Goal: Transaction & Acquisition: Purchase product/service

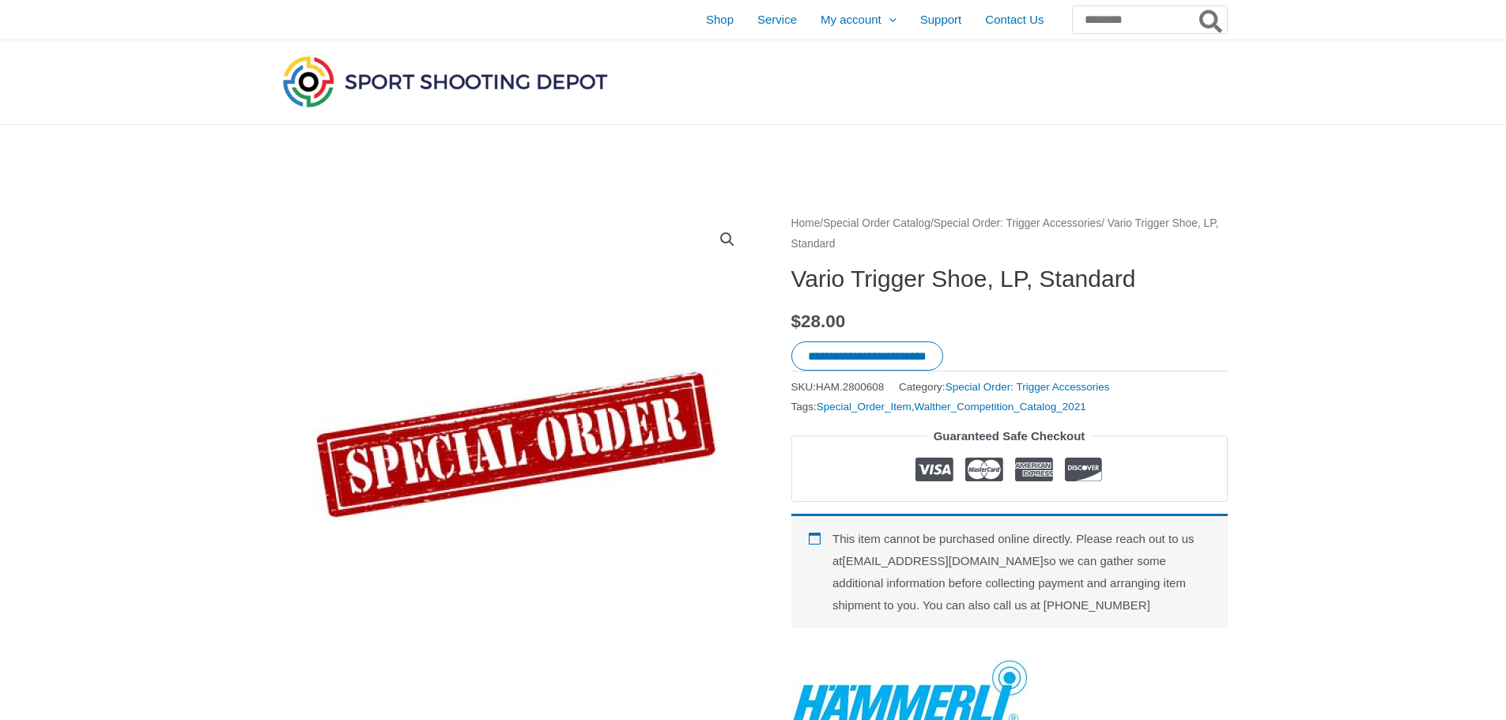
click at [991, 105] on div at bounding box center [1080, 82] width 295 height 84
click at [706, 19] on span "Shop" at bounding box center [720, 20] width 28 height 40
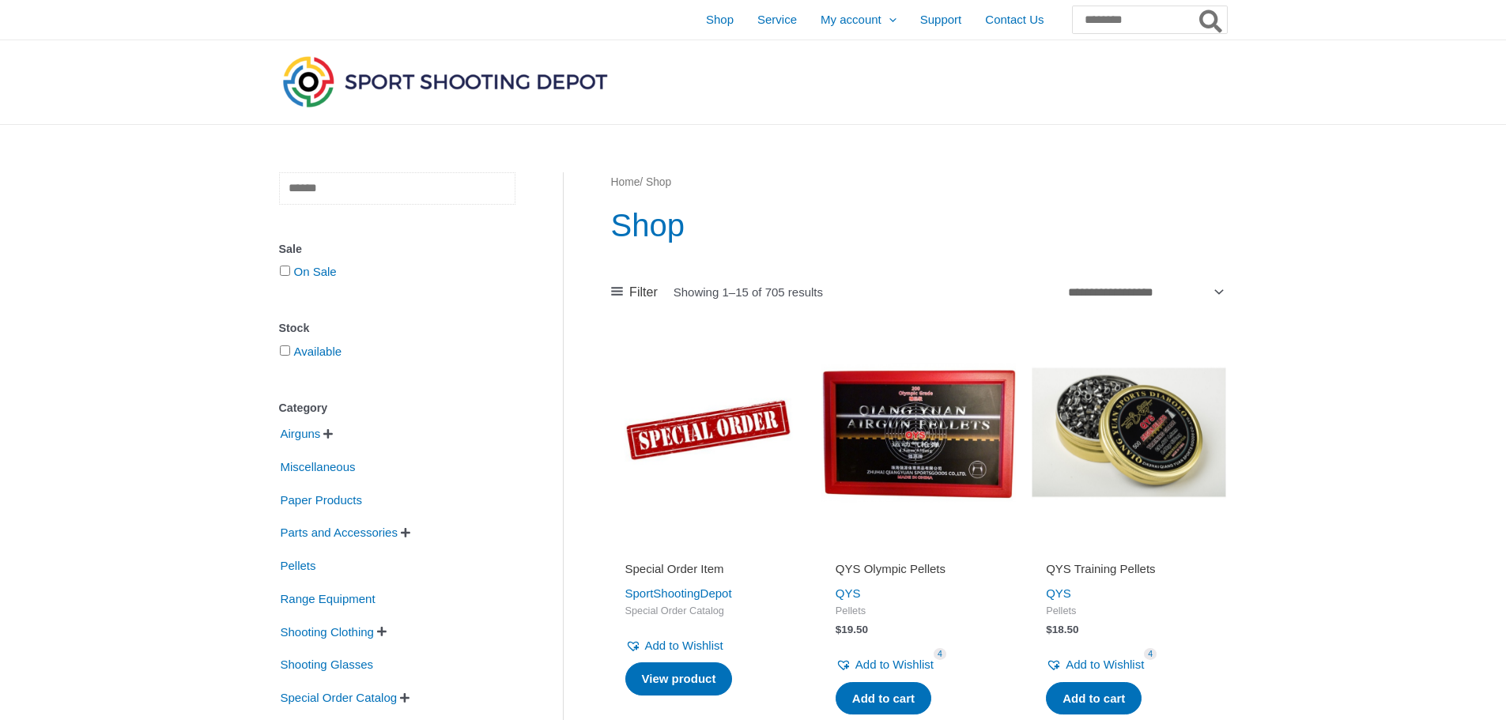
click at [449, 190] on input "text" at bounding box center [397, 188] width 236 height 32
type input "*******"
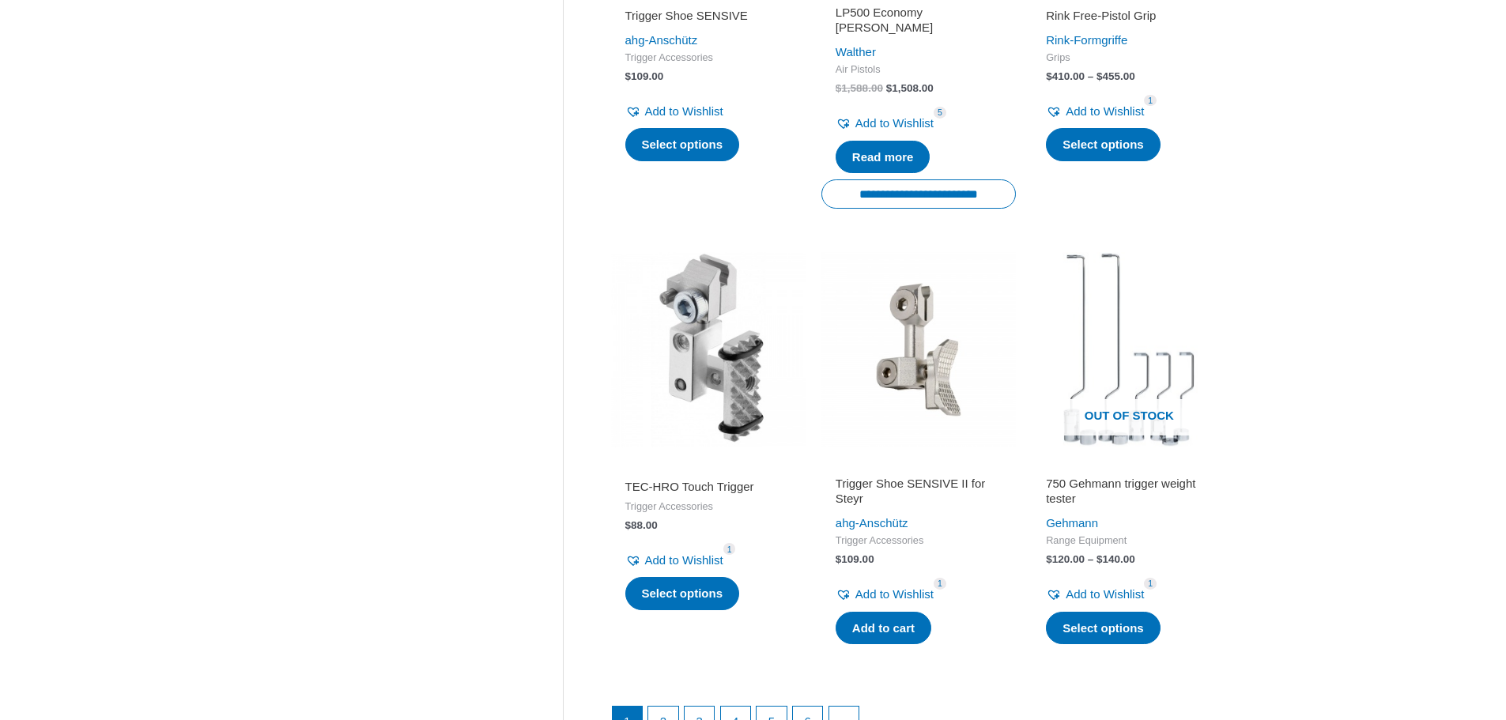
scroll to position [2055, 0]
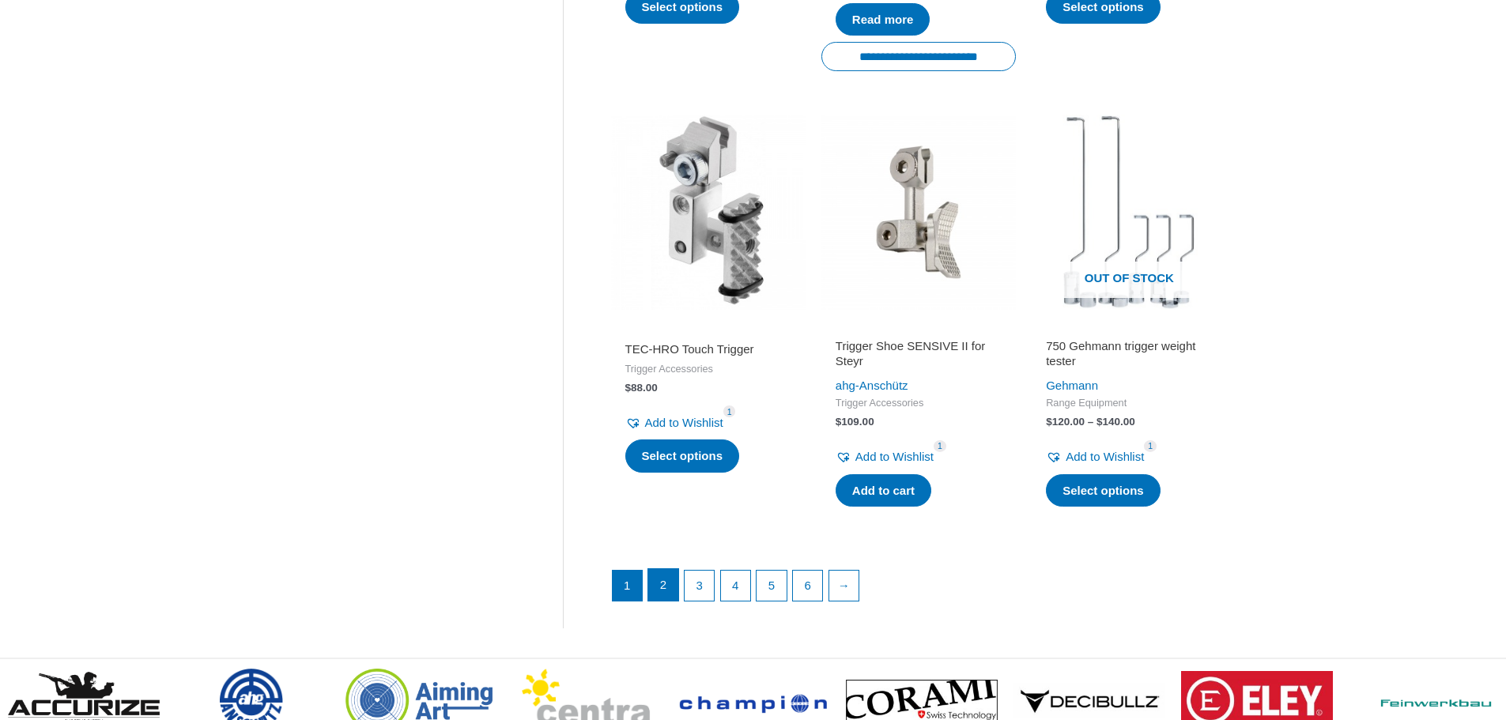
click at [661, 569] on link "2" at bounding box center [663, 585] width 30 height 32
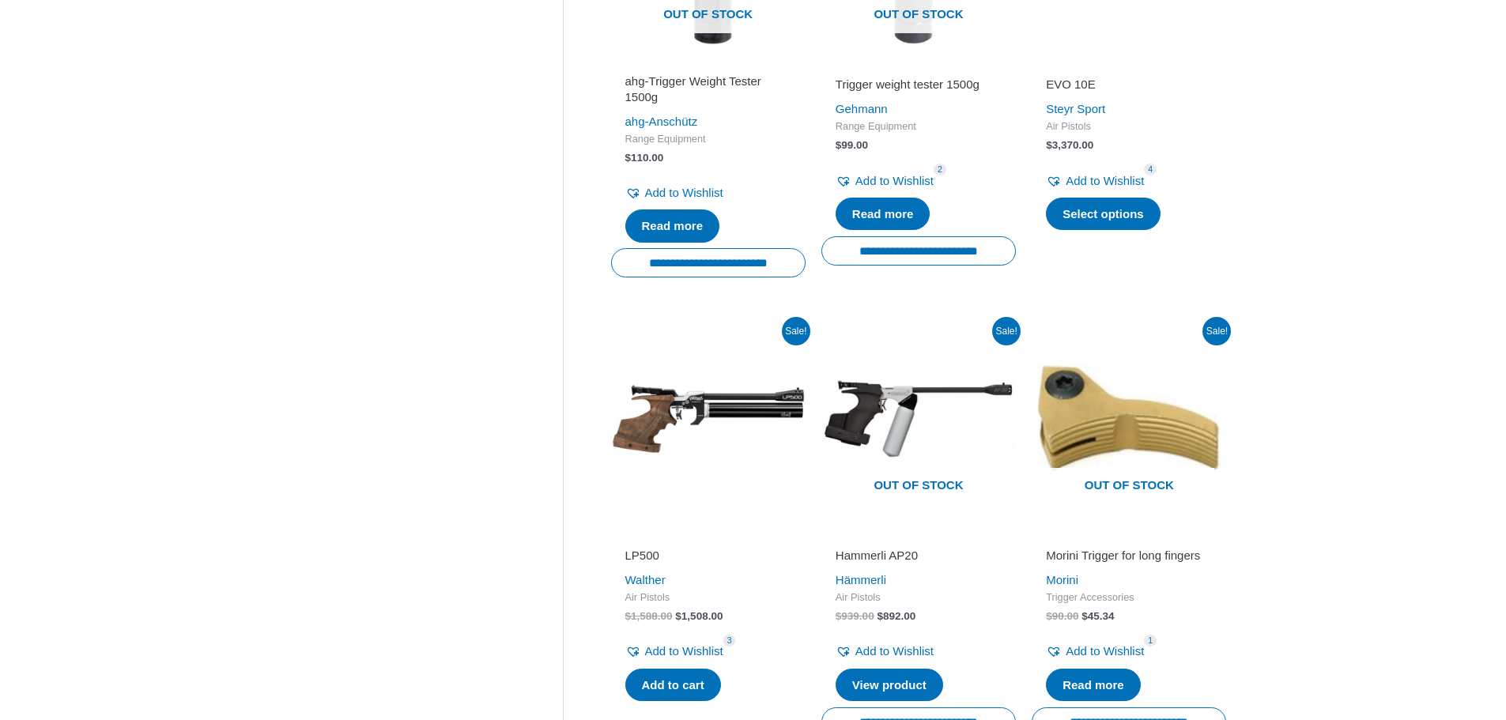
scroll to position [2213, 0]
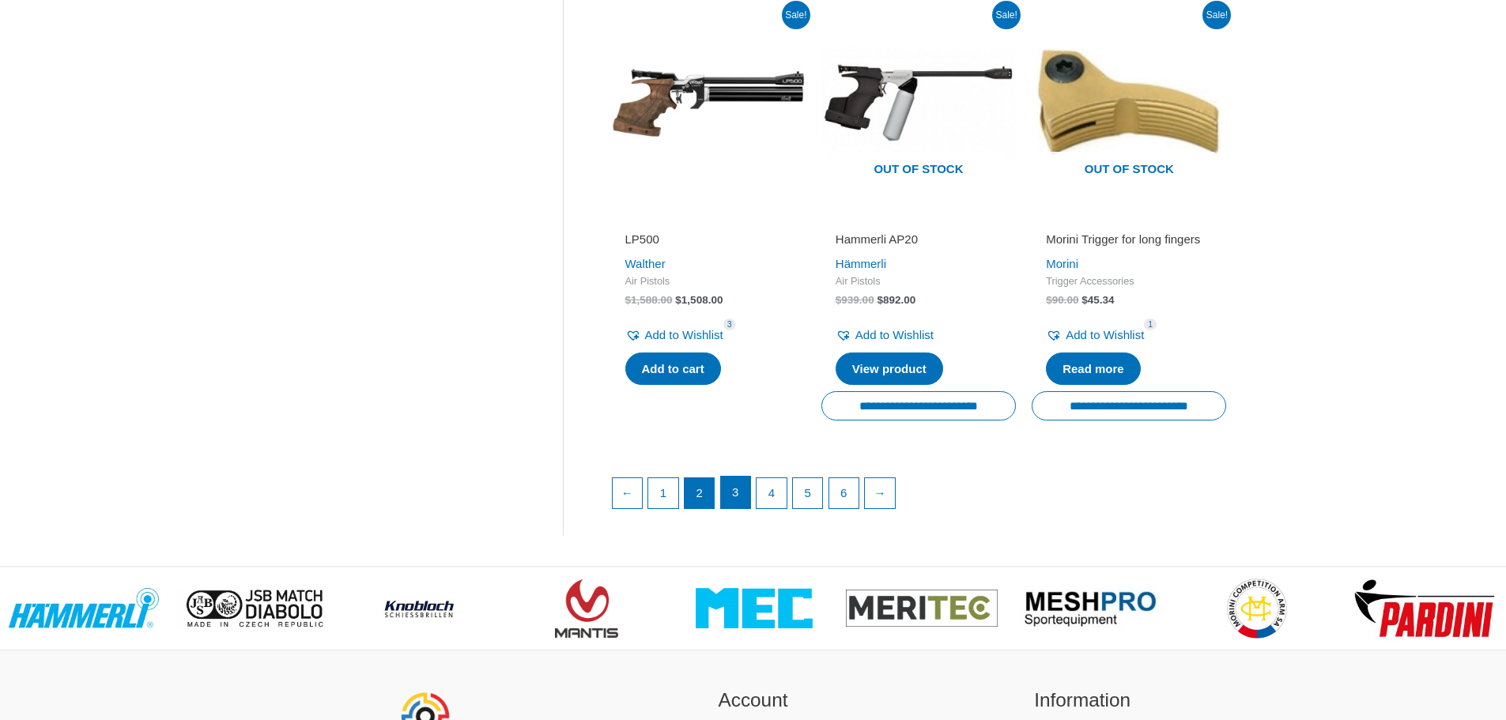
click at [734, 508] on link "3" at bounding box center [736, 493] width 30 height 32
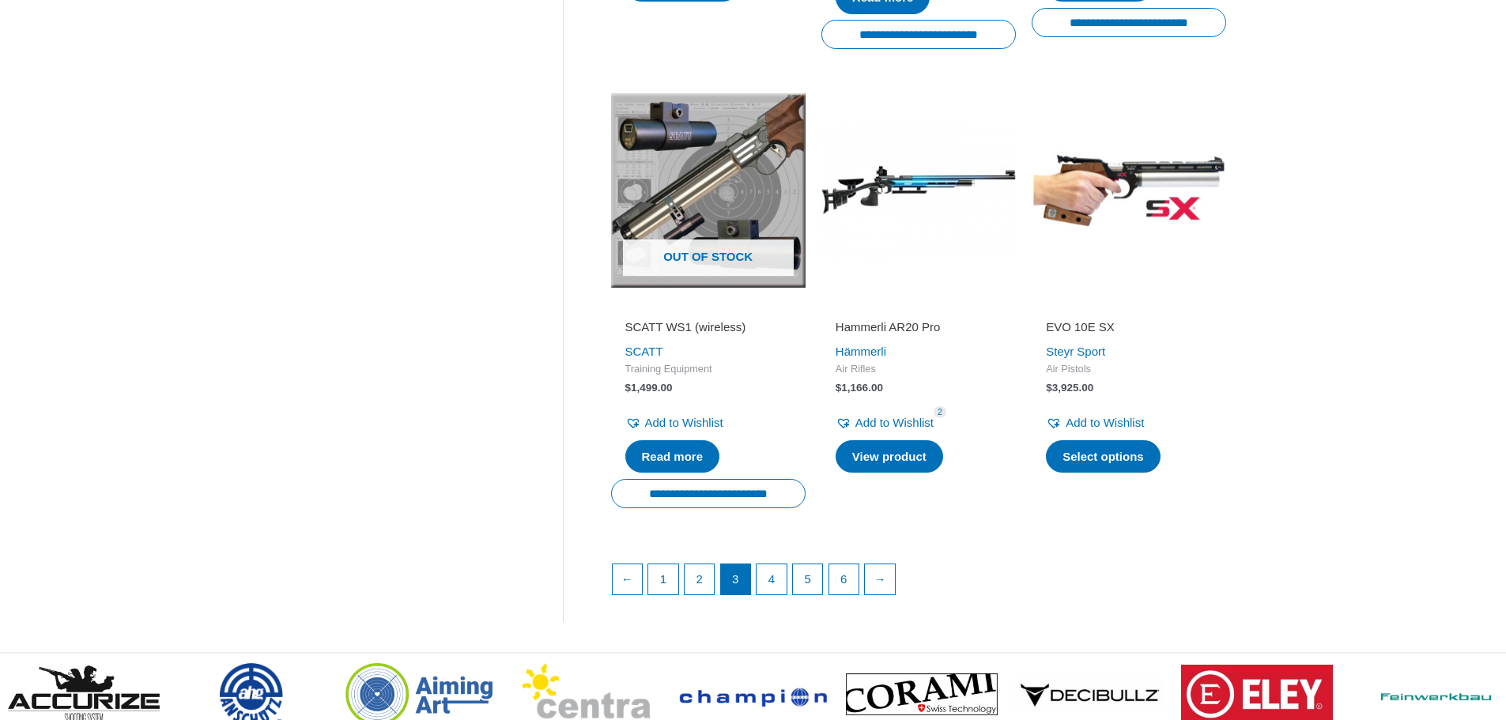
scroll to position [2213, 0]
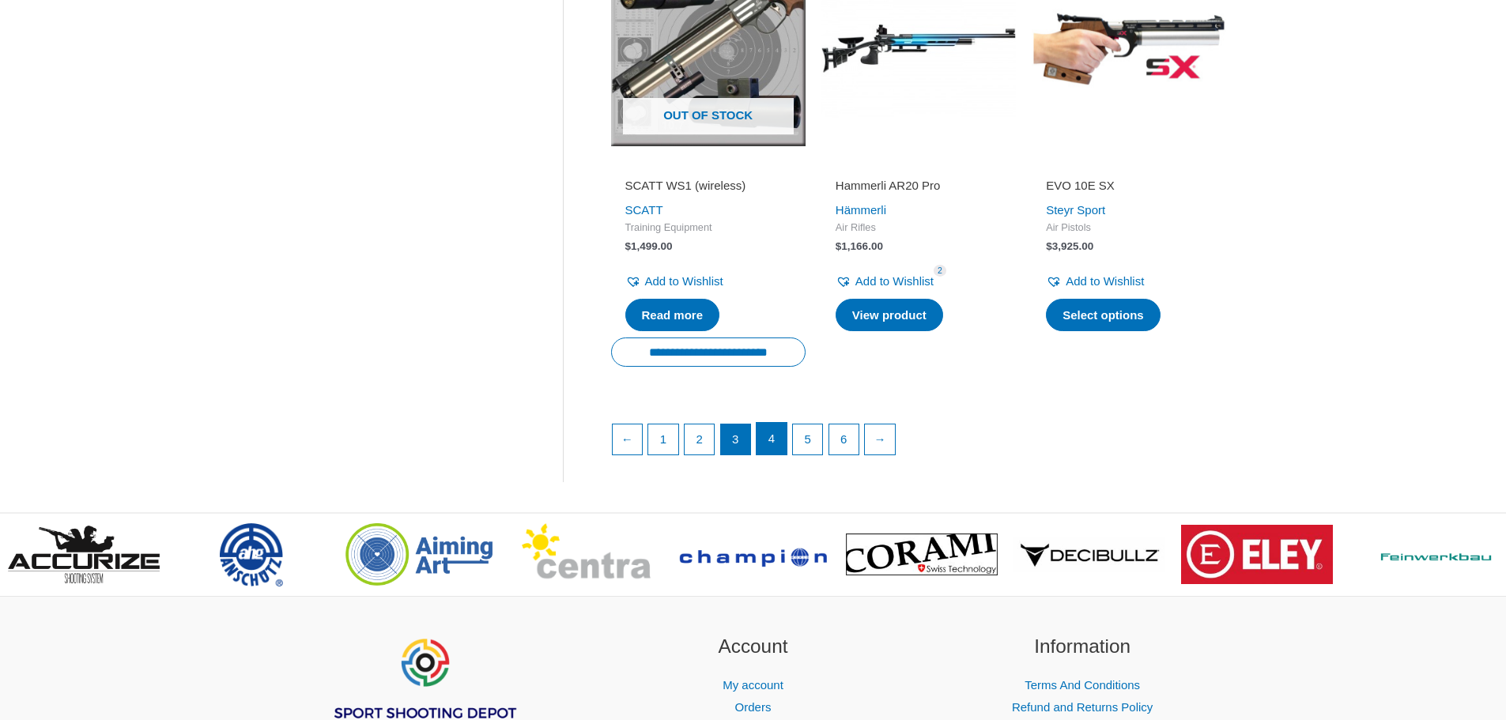
click at [774, 440] on link "4" at bounding box center [771, 439] width 30 height 32
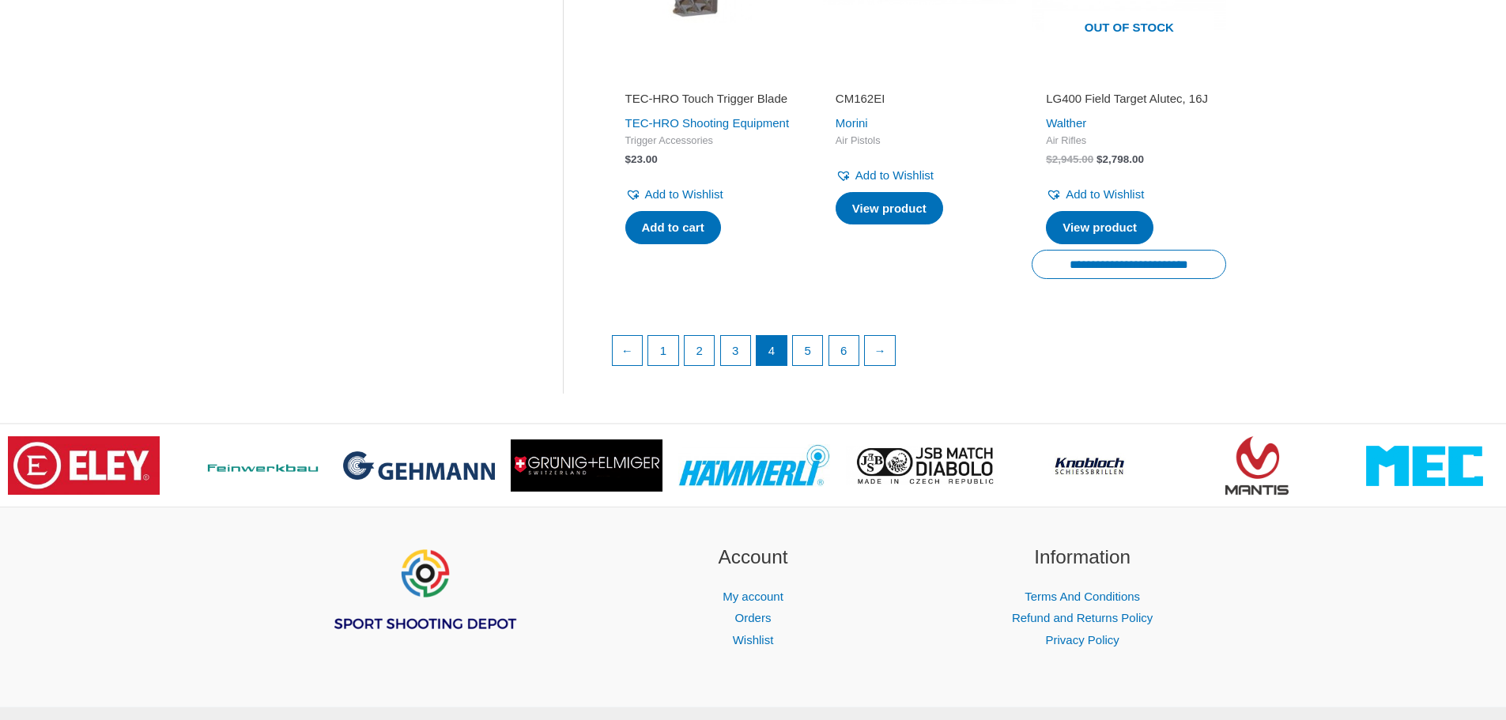
scroll to position [2371, 0]
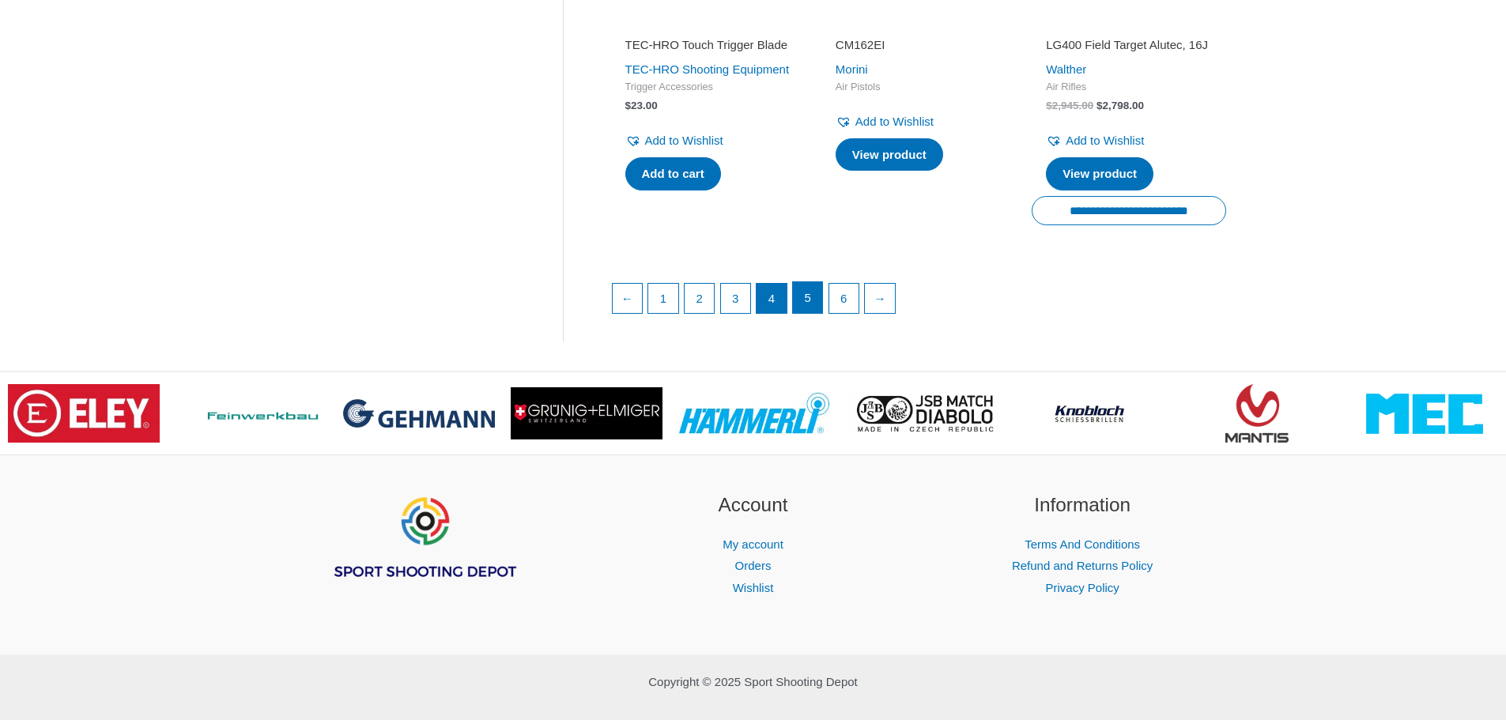
click at [804, 314] on link "5" at bounding box center [808, 298] width 30 height 32
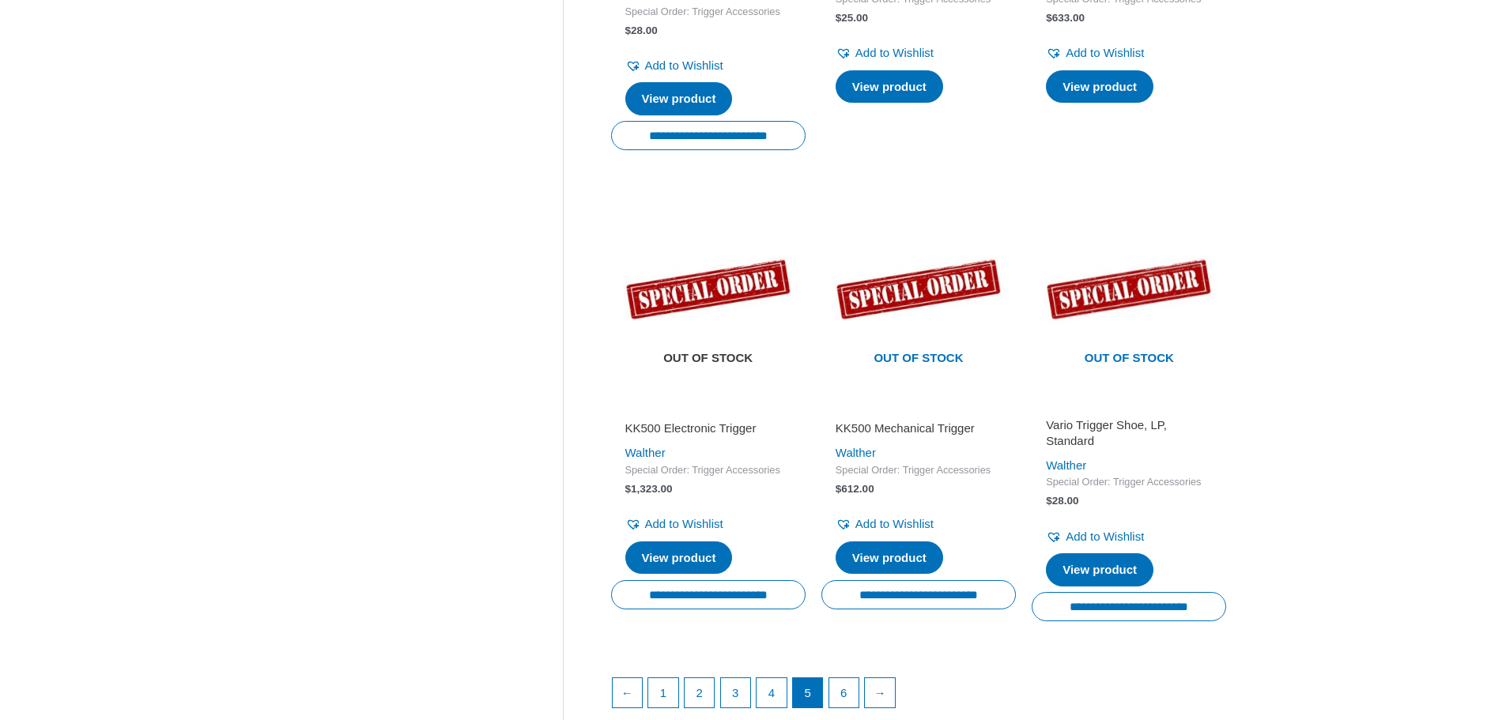
scroll to position [1976, 0]
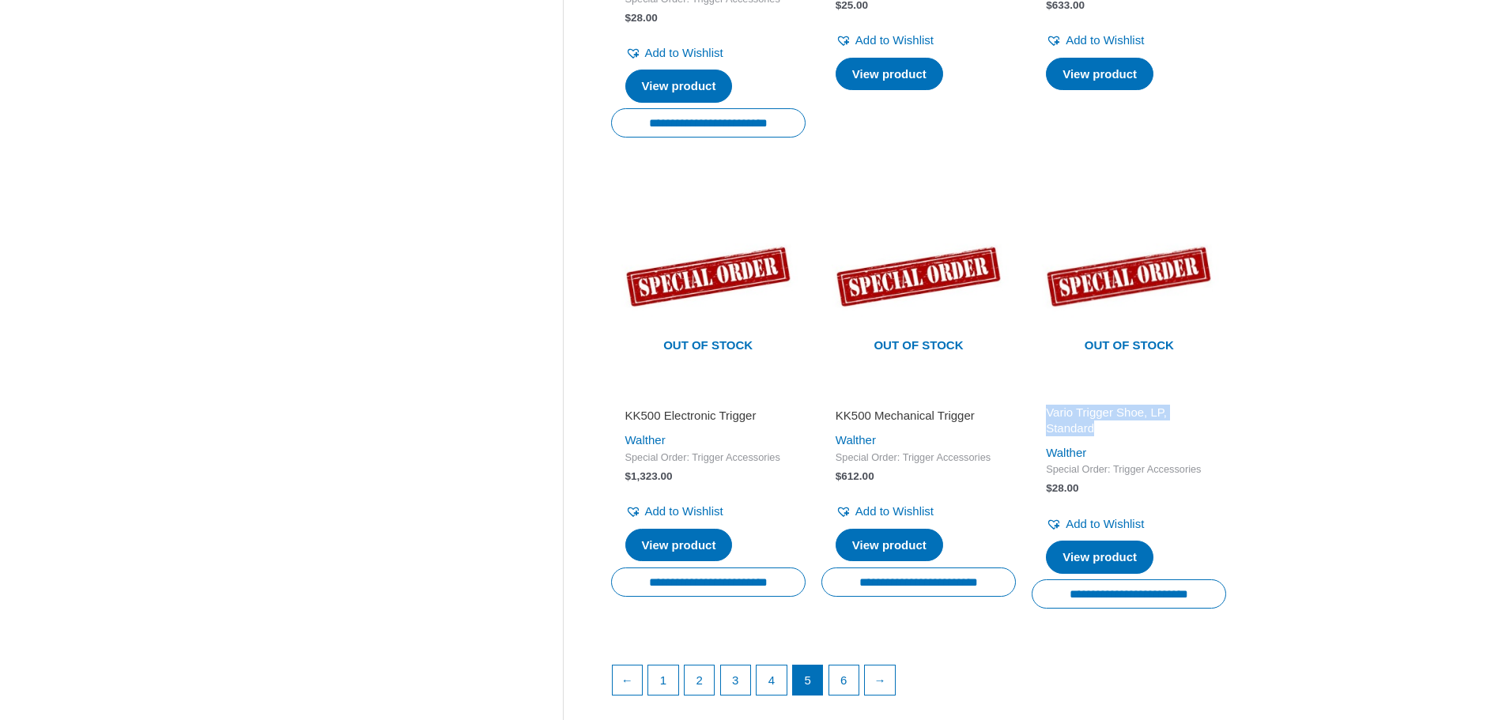
drag, startPoint x: 1033, startPoint y: 404, endPoint x: 1114, endPoint y: 421, distance: 82.5
click at [1114, 421] on div "Vario Trigger Shoe, LP, Standard Walther Special Order: Trigger Accessories $ 2…" at bounding box center [1128, 483] width 194 height 194
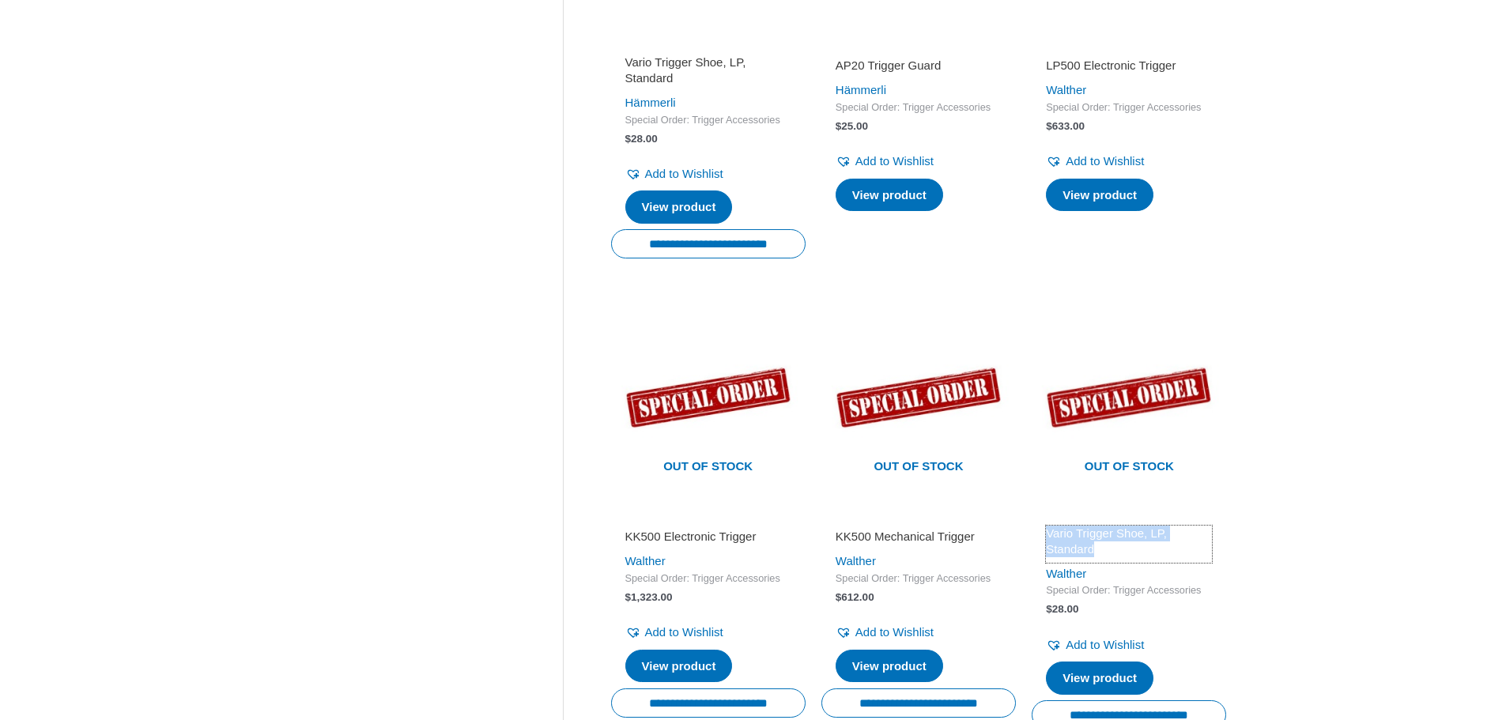
scroll to position [1660, 0]
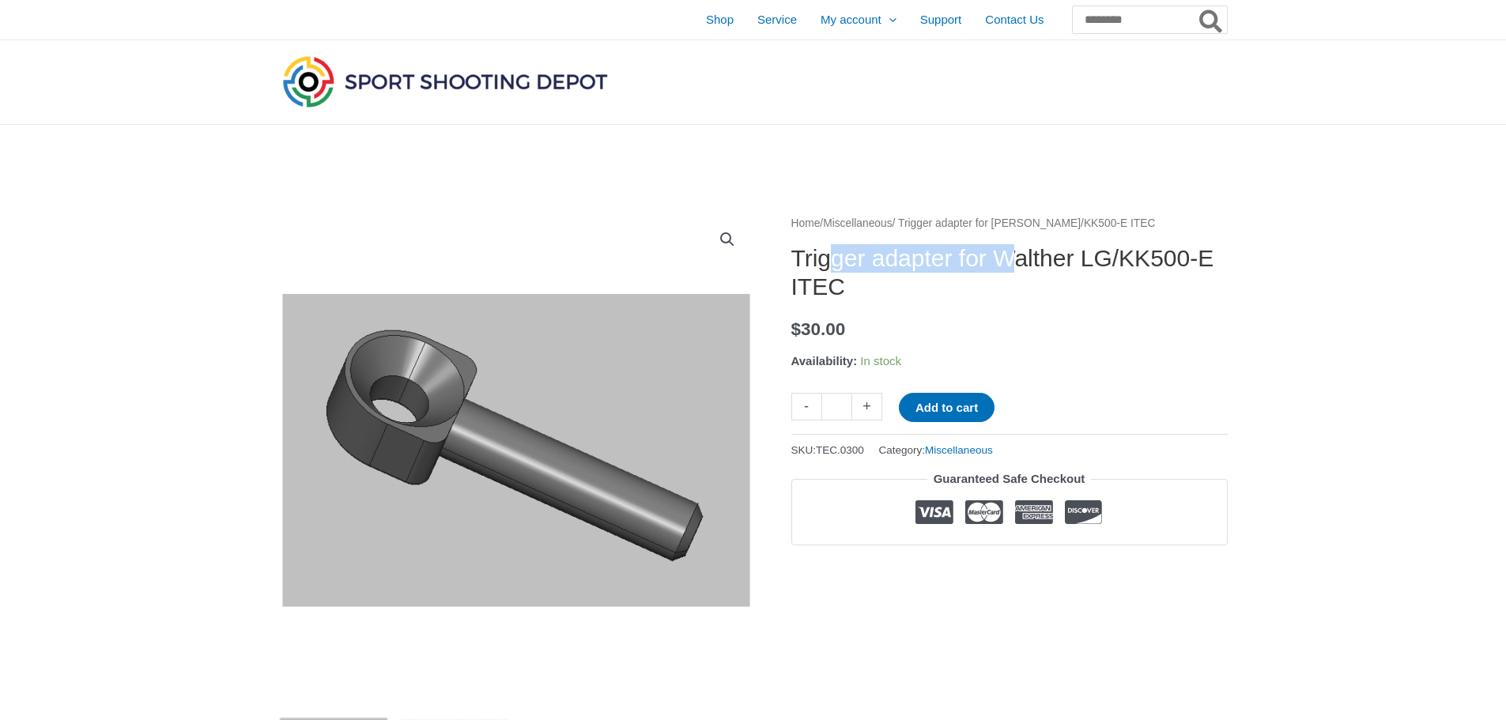
drag, startPoint x: 829, startPoint y: 259, endPoint x: 1036, endPoint y: 262, distance: 207.1
click at [1036, 262] on h1 "Trigger adapter for Walther LG/KK500-E ITEC" at bounding box center [1009, 272] width 436 height 57
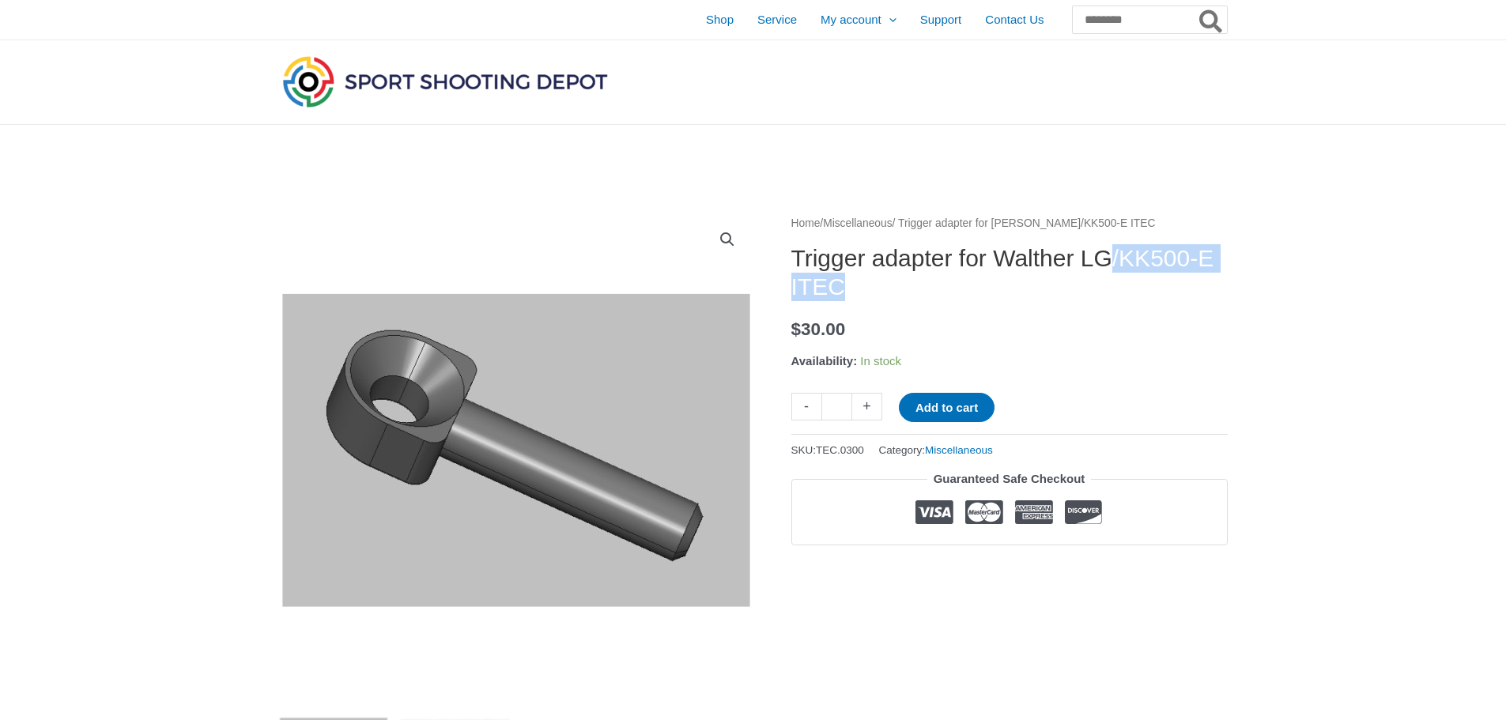
drag, startPoint x: 827, startPoint y: 286, endPoint x: 1011, endPoint y: 292, distance: 184.2
click at [1011, 292] on h1 "Trigger adapter for Walther LG/KK500-E ITEC" at bounding box center [1009, 272] width 436 height 57
click at [1012, 292] on h1 "Trigger adapter for Walther LG/KK500-E ITEC" at bounding box center [1009, 272] width 436 height 57
drag, startPoint x: 1009, startPoint y: 292, endPoint x: 835, endPoint y: 289, distance: 174.7
click at [835, 289] on h1 "Trigger adapter for Walther LG/KK500-E ITEC" at bounding box center [1009, 272] width 436 height 57
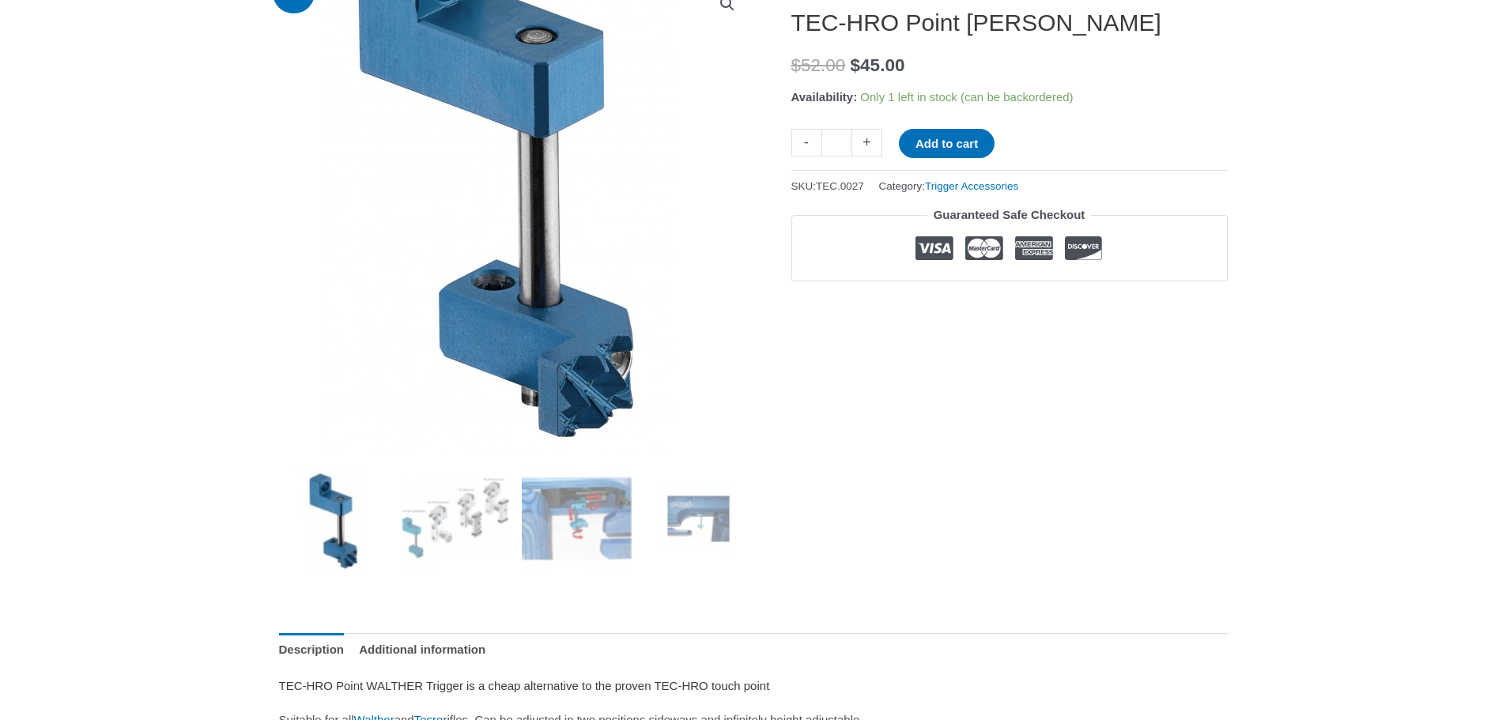
scroll to position [237, 0]
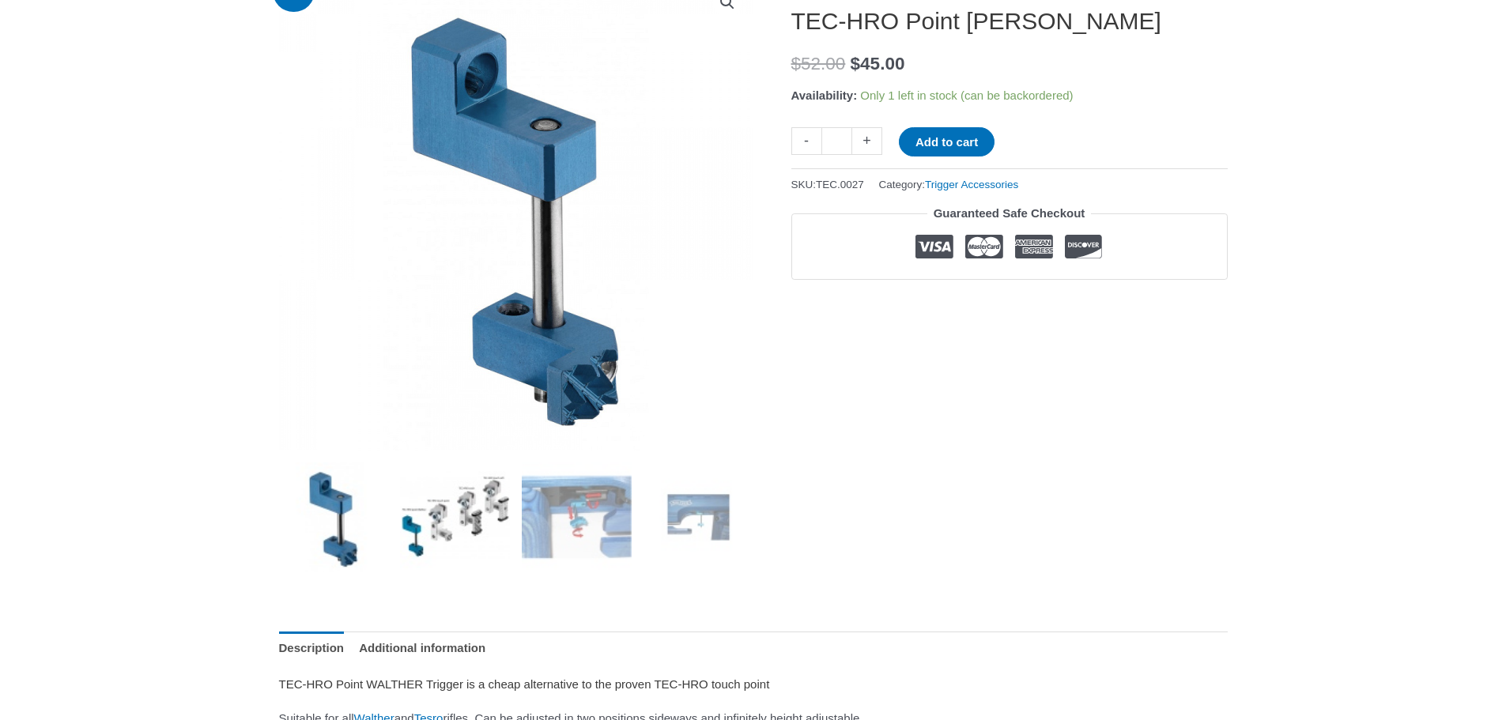
click at [462, 500] on img at bounding box center [455, 517] width 110 height 110
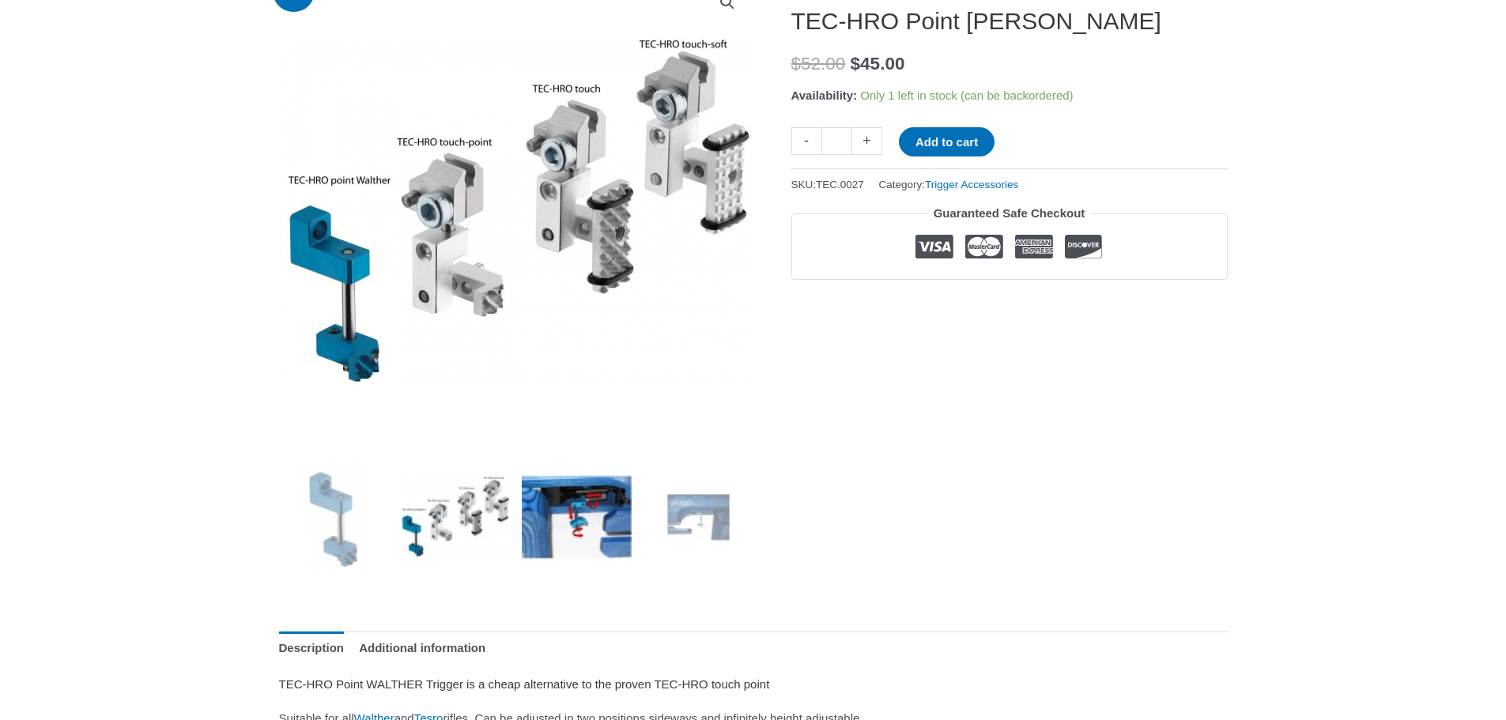
click at [564, 503] on img at bounding box center [577, 517] width 110 height 110
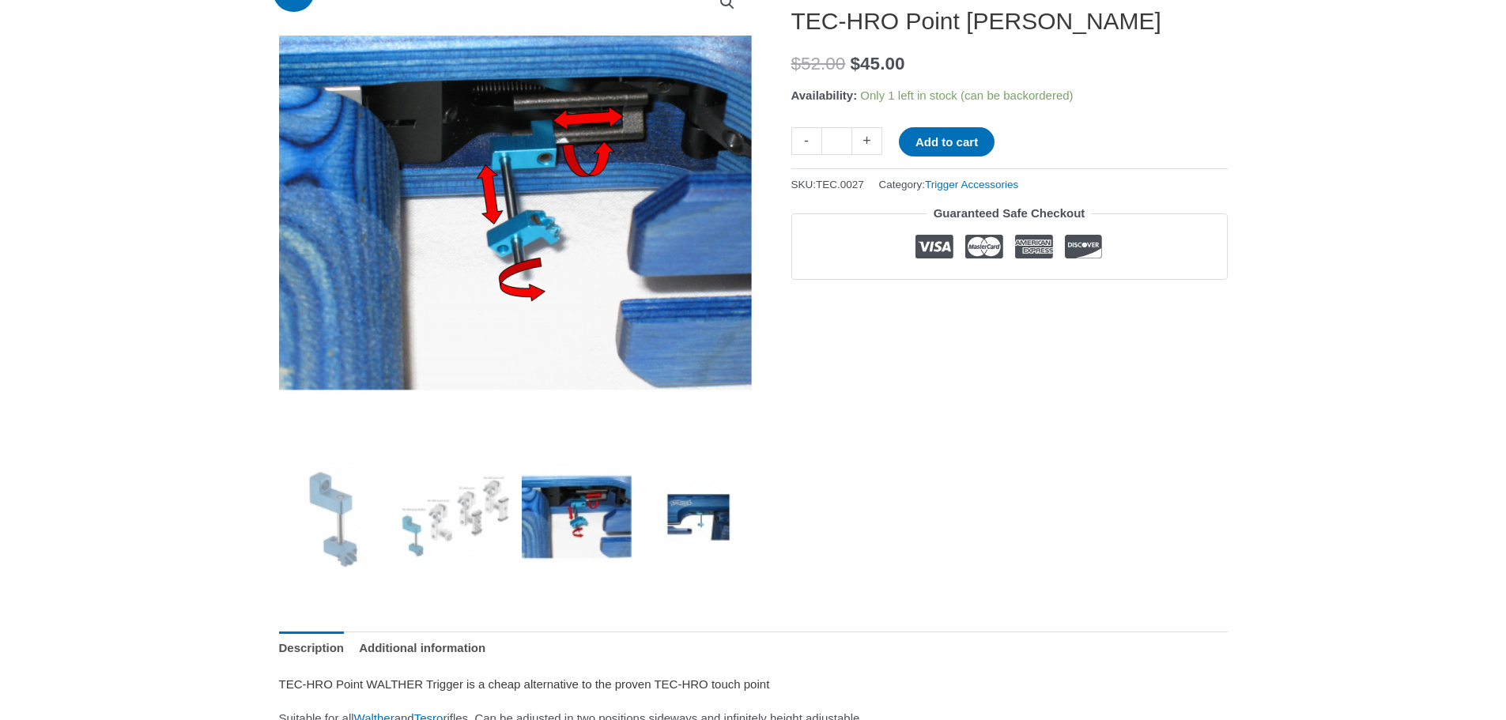
click at [684, 508] on img at bounding box center [698, 517] width 110 height 110
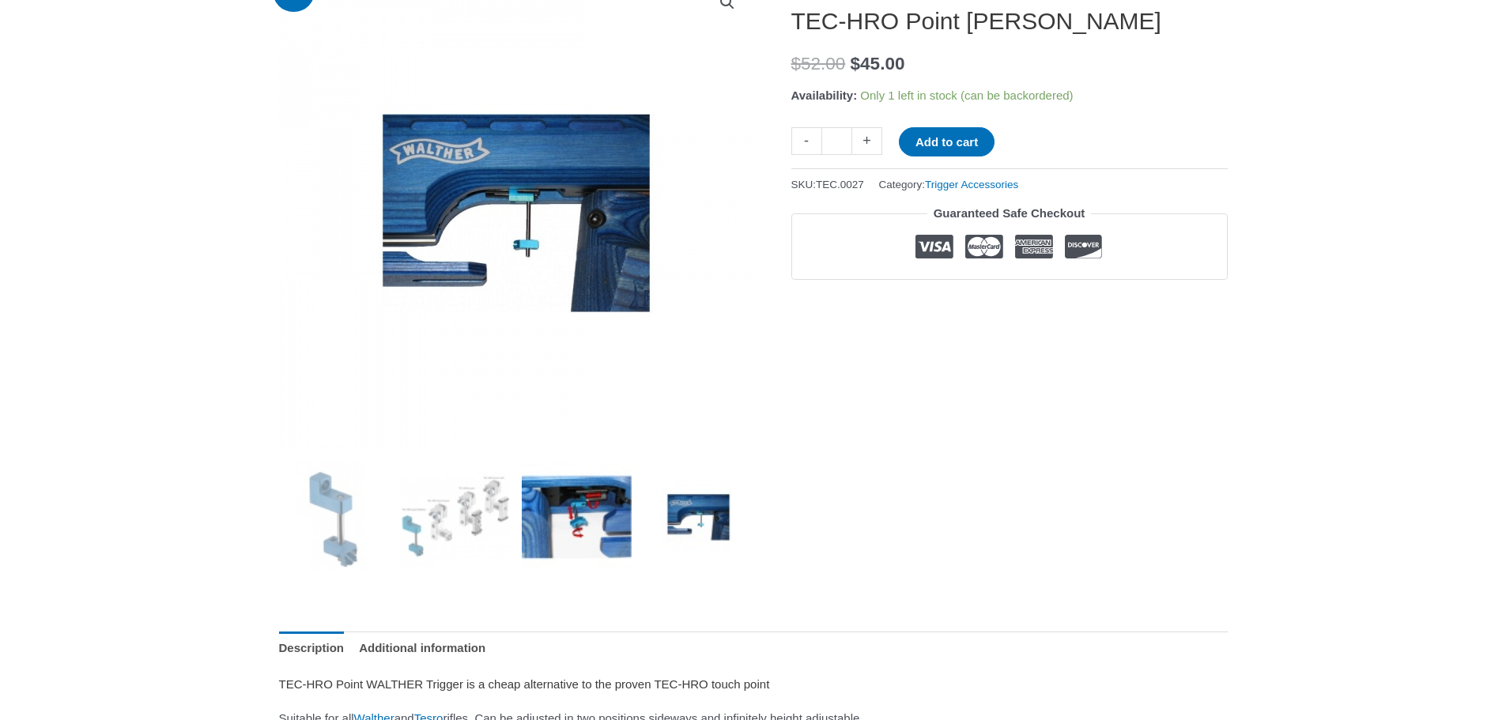
click at [587, 511] on img at bounding box center [577, 517] width 110 height 110
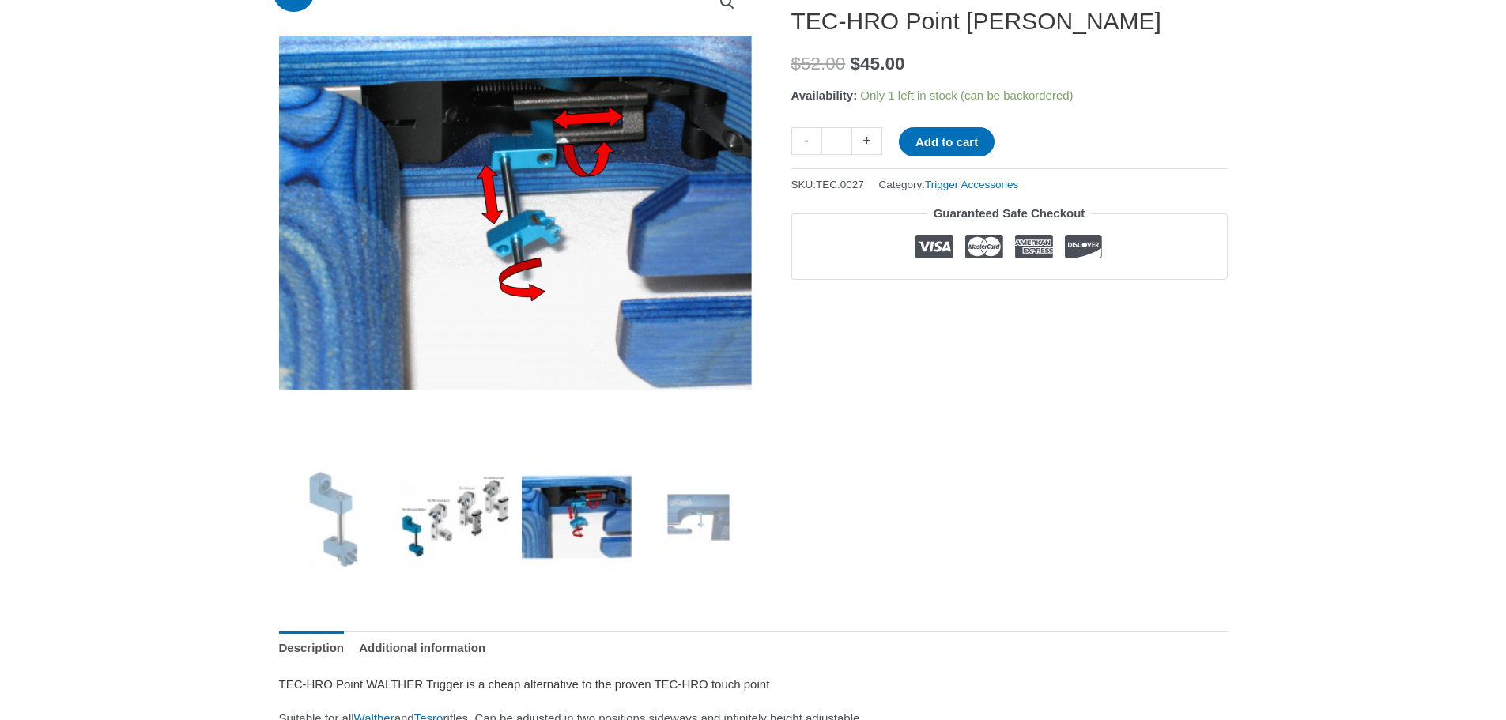
click at [491, 508] on img at bounding box center [455, 517] width 110 height 110
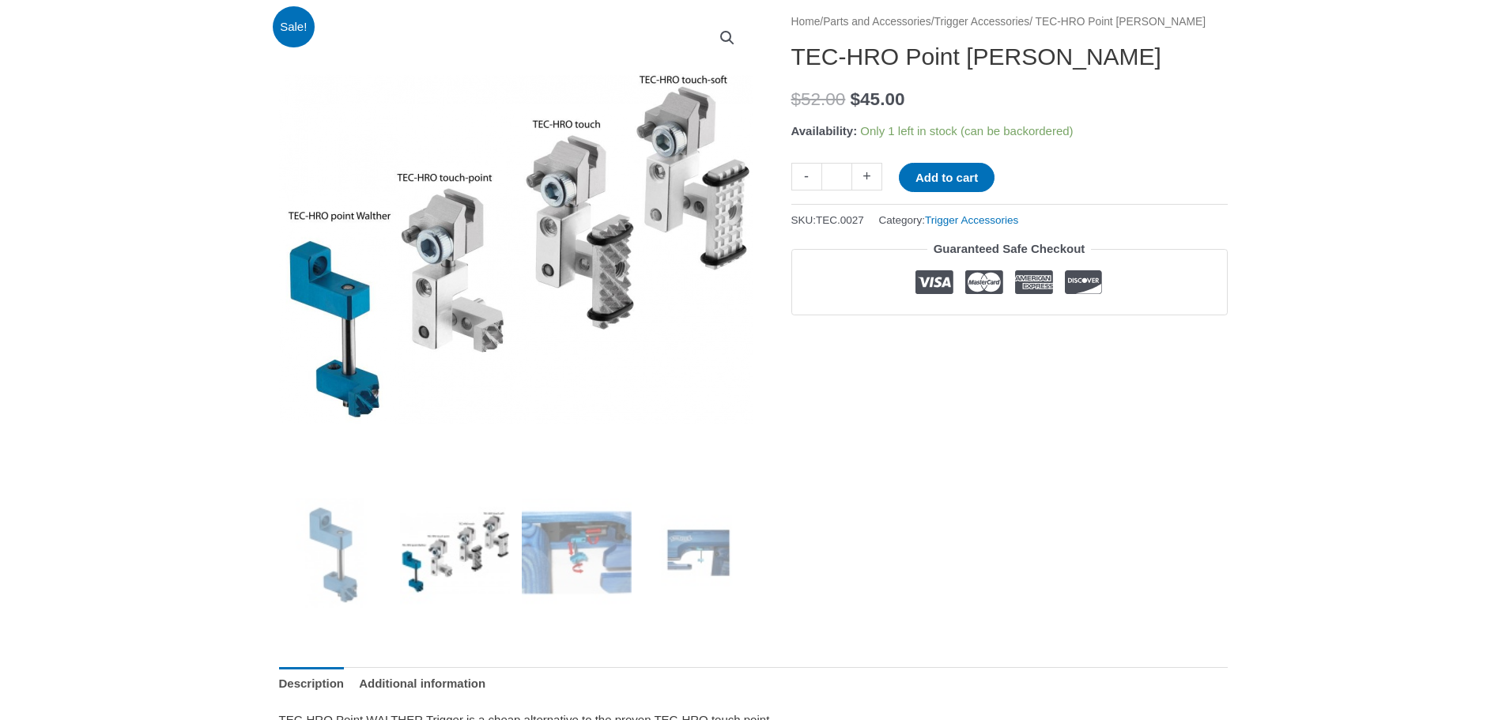
scroll to position [0, 0]
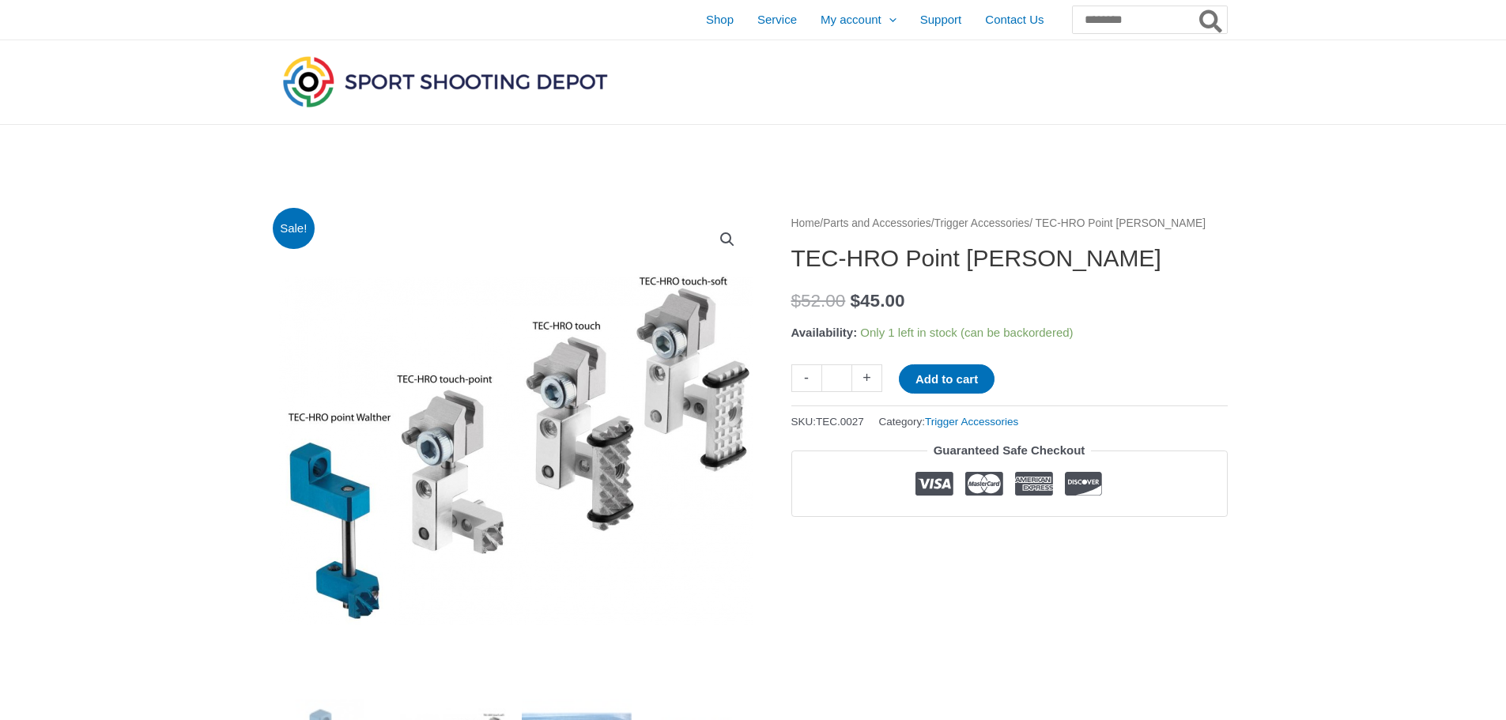
click at [1030, 224] on link "Trigger Accessories" at bounding box center [982, 223] width 96 height 12
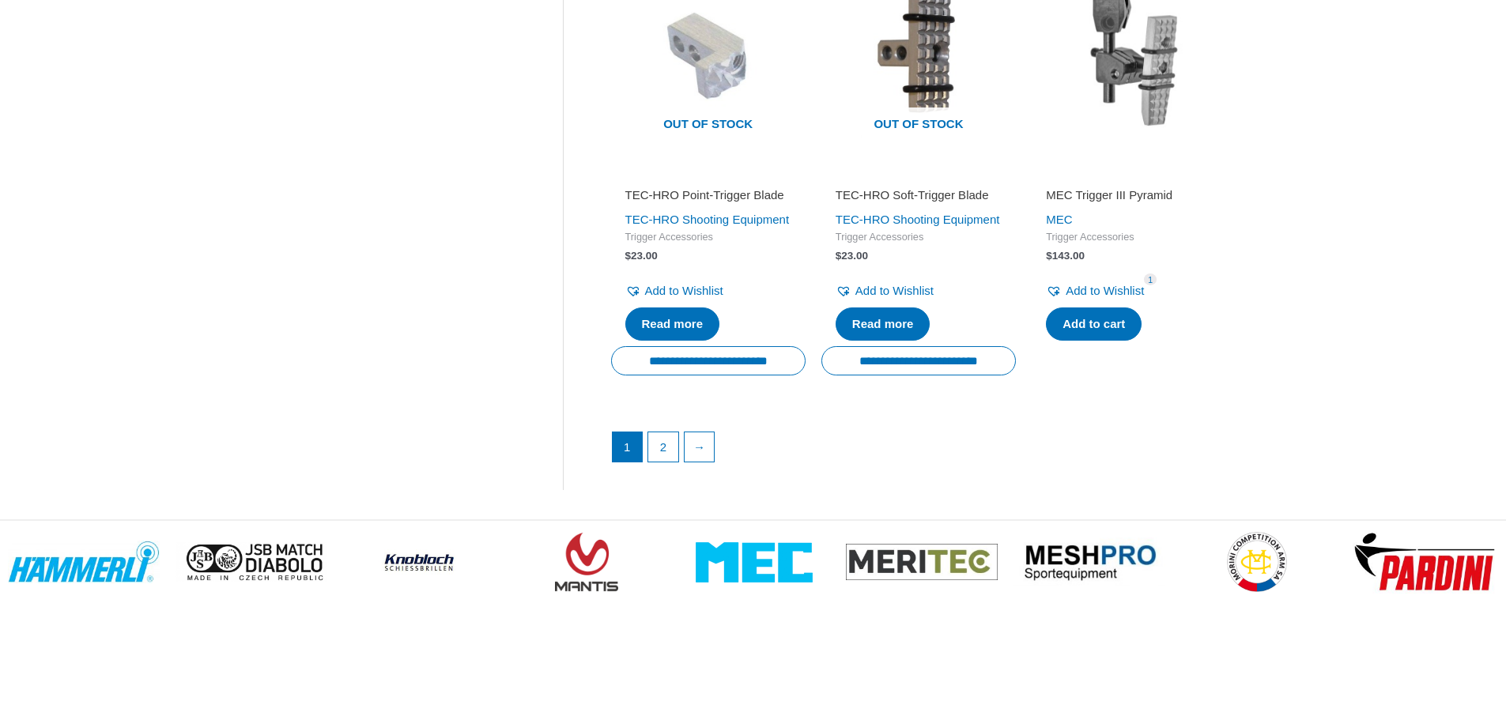
scroll to position [2371, 0]
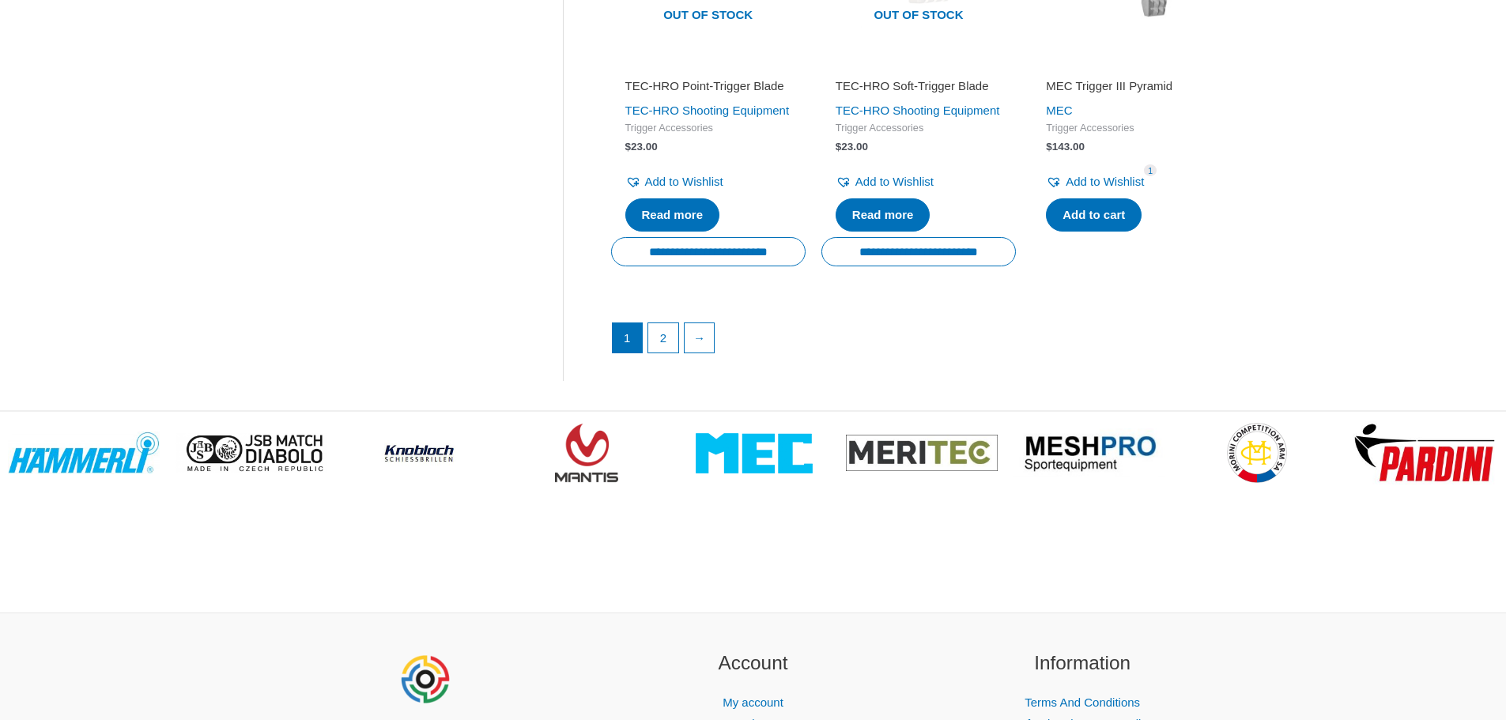
click at [647, 362] on ul "1 2 →" at bounding box center [919, 342] width 614 height 40
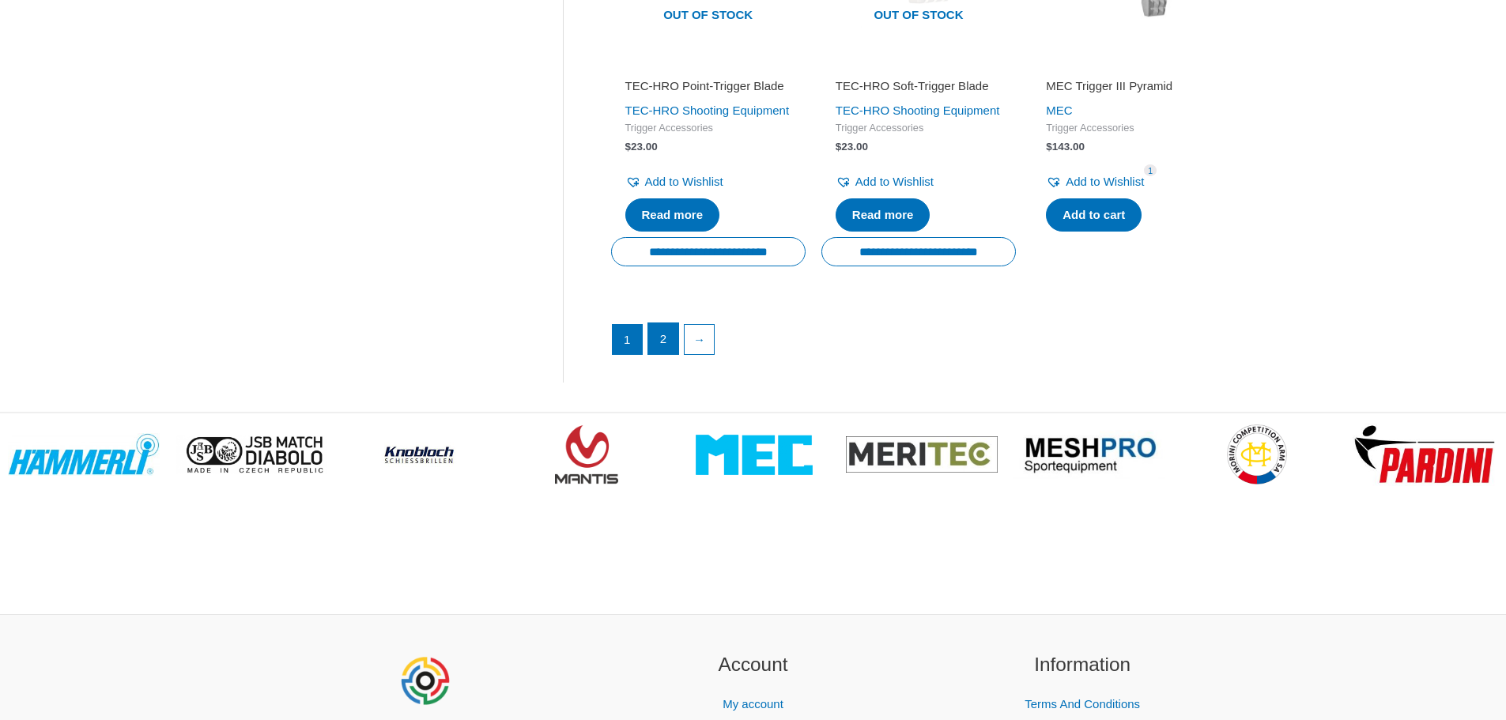
click at [664, 355] on link "2" at bounding box center [663, 339] width 30 height 32
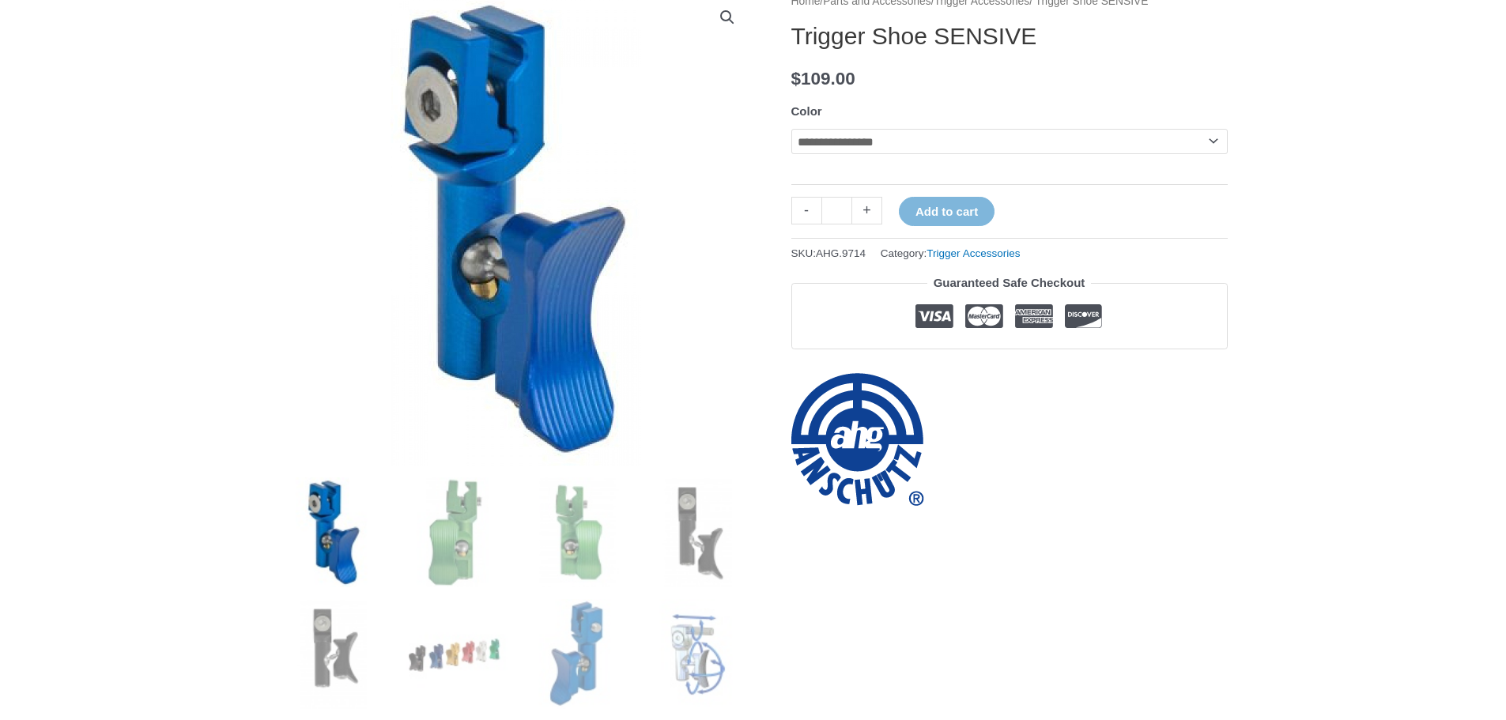
scroll to position [316, 0]
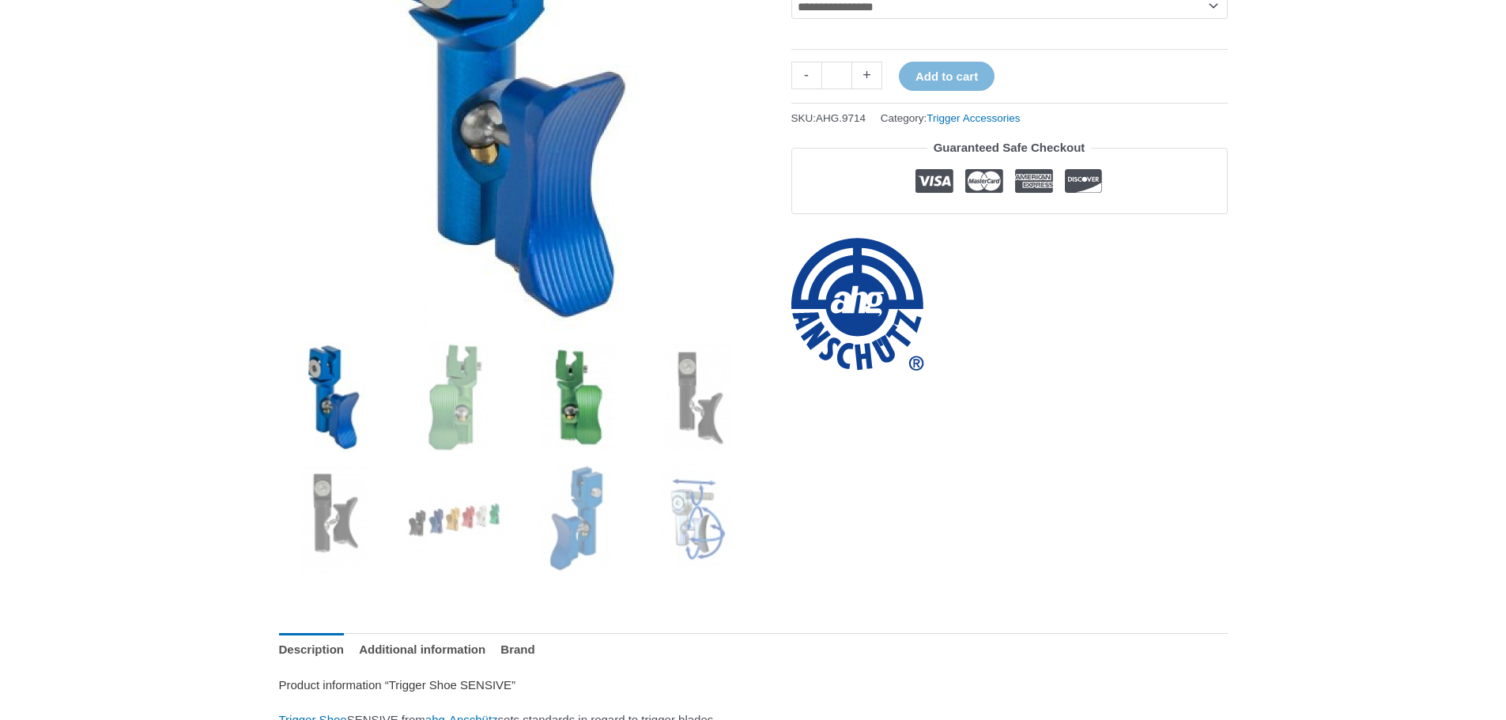
click at [578, 432] on img at bounding box center [577, 397] width 110 height 110
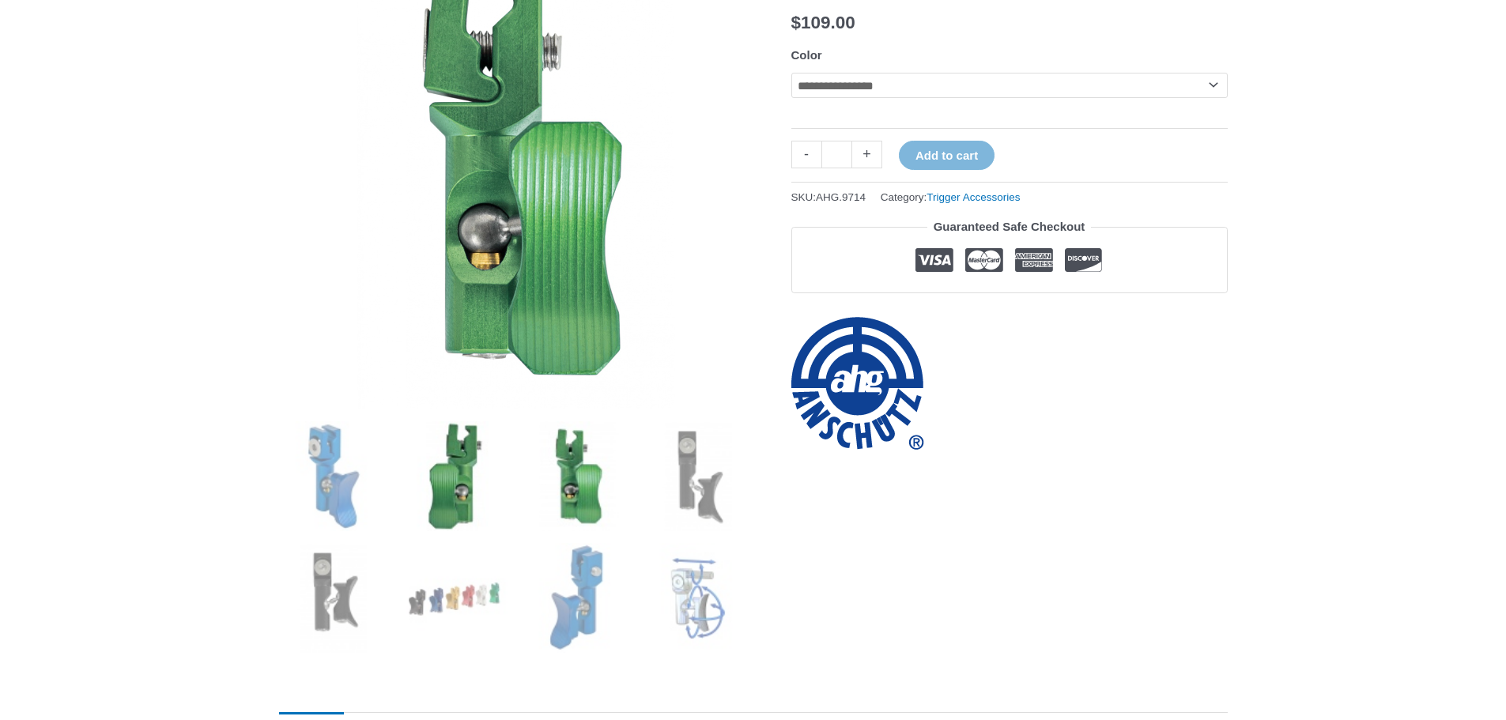
scroll to position [278, 0]
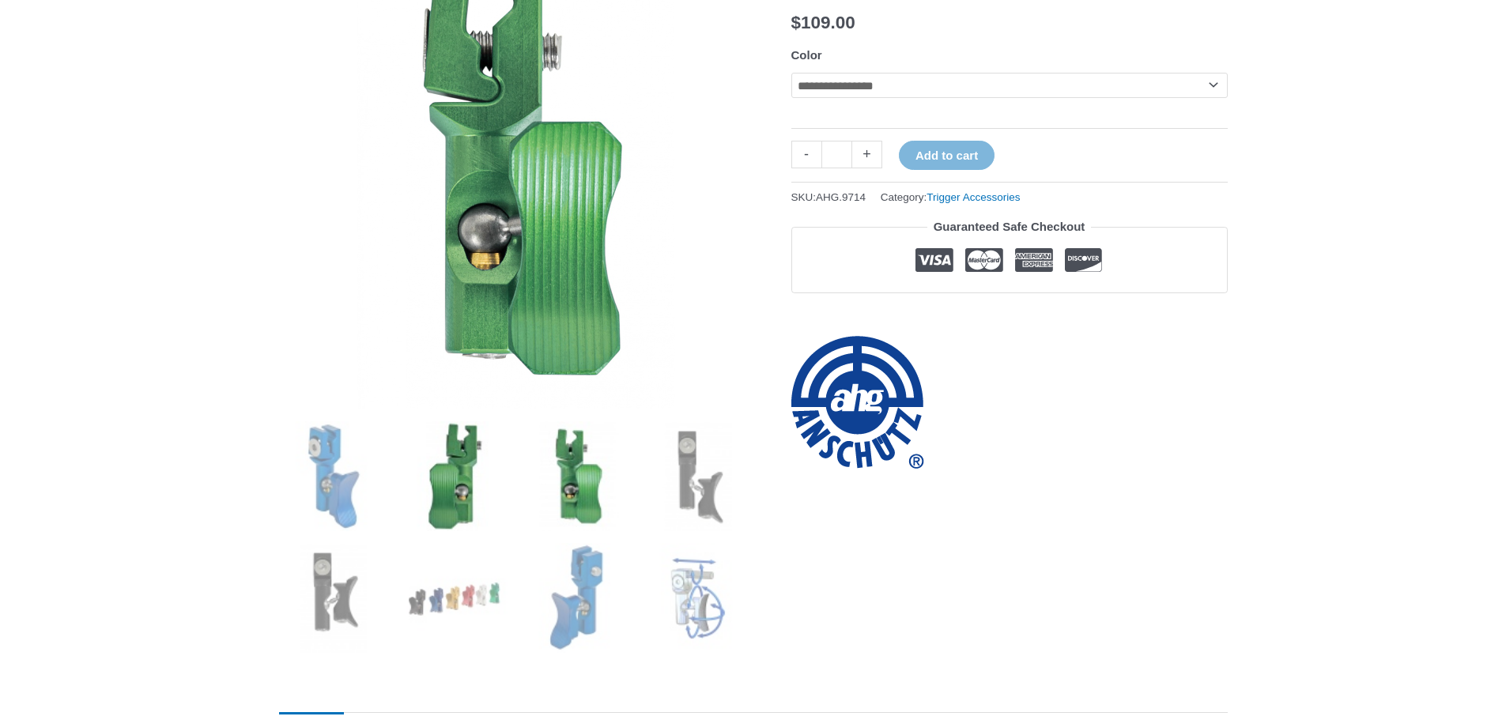
click at [457, 464] on img at bounding box center [455, 476] width 110 height 110
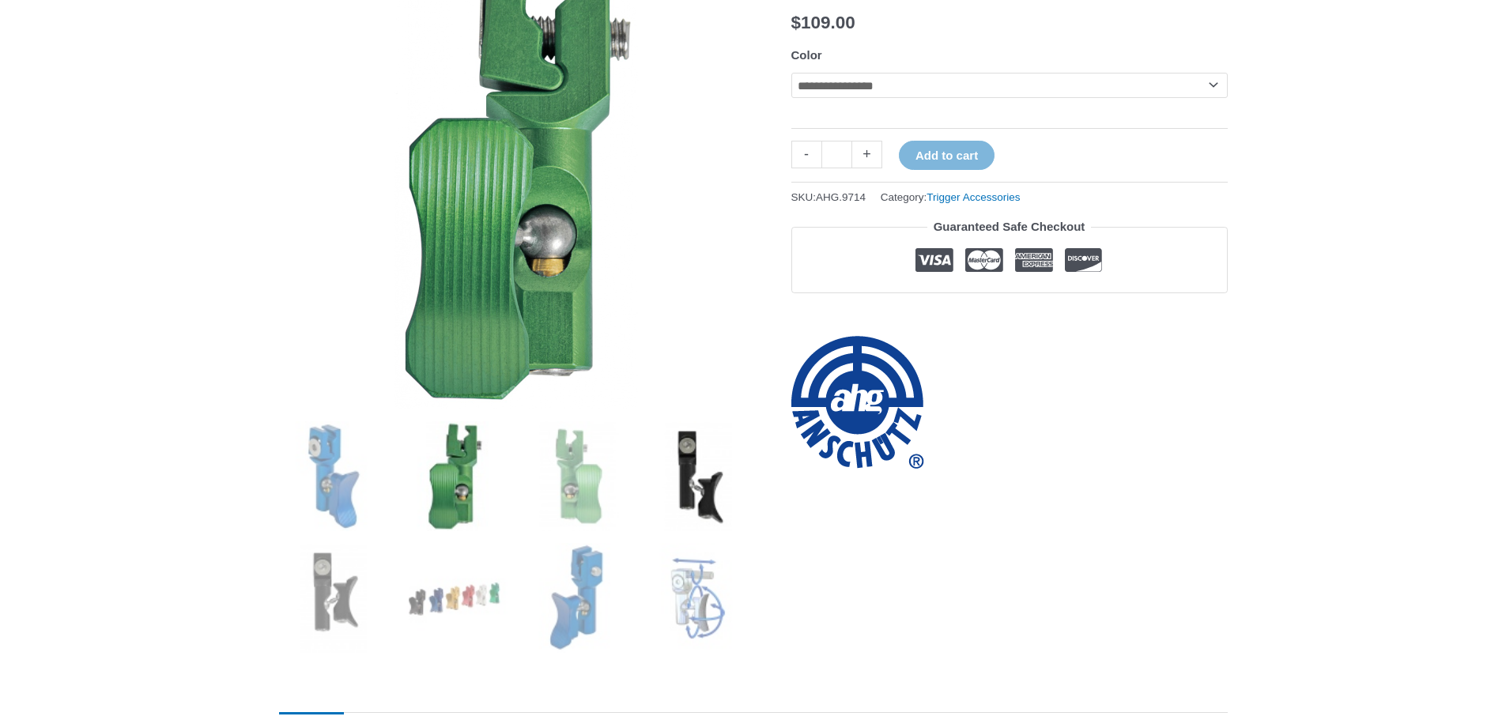
click at [688, 469] on img at bounding box center [698, 476] width 110 height 110
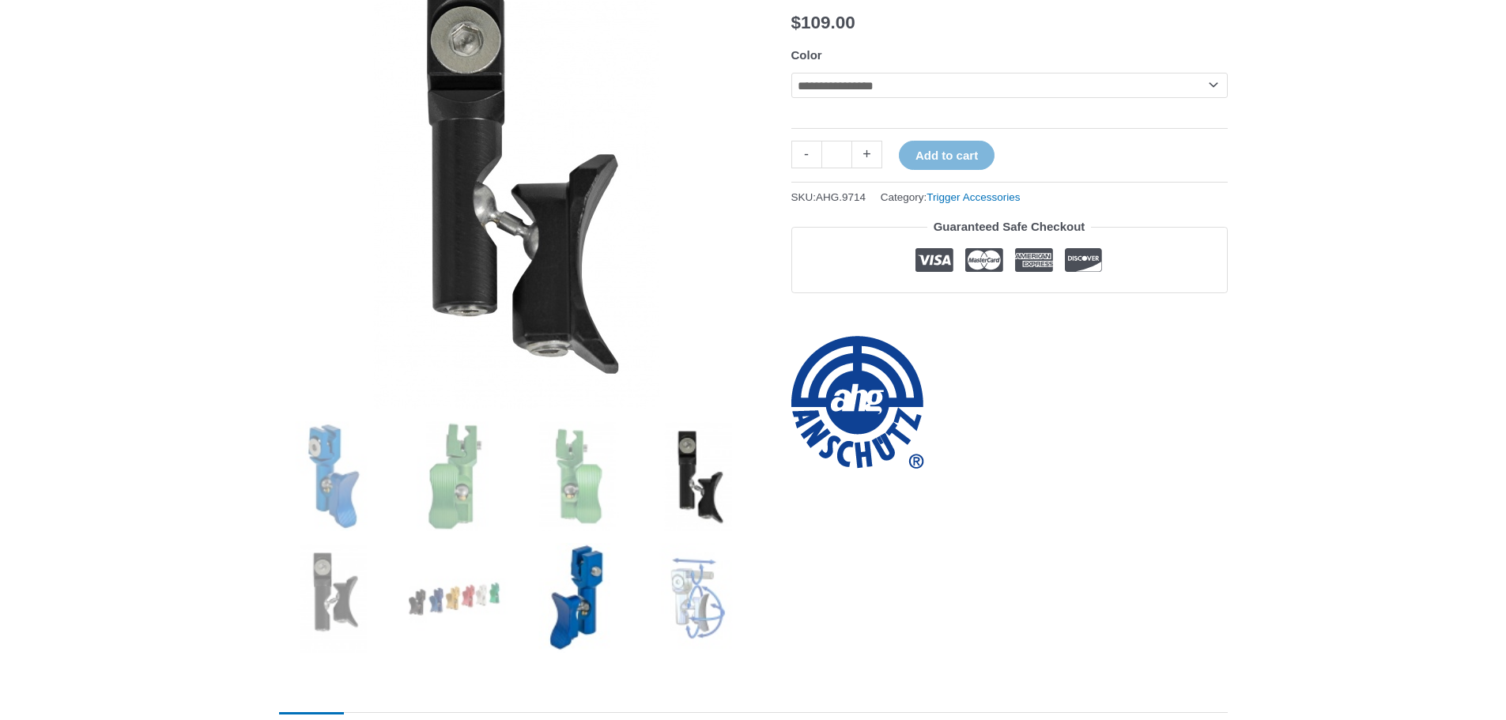
click at [624, 547] on img at bounding box center [577, 598] width 110 height 110
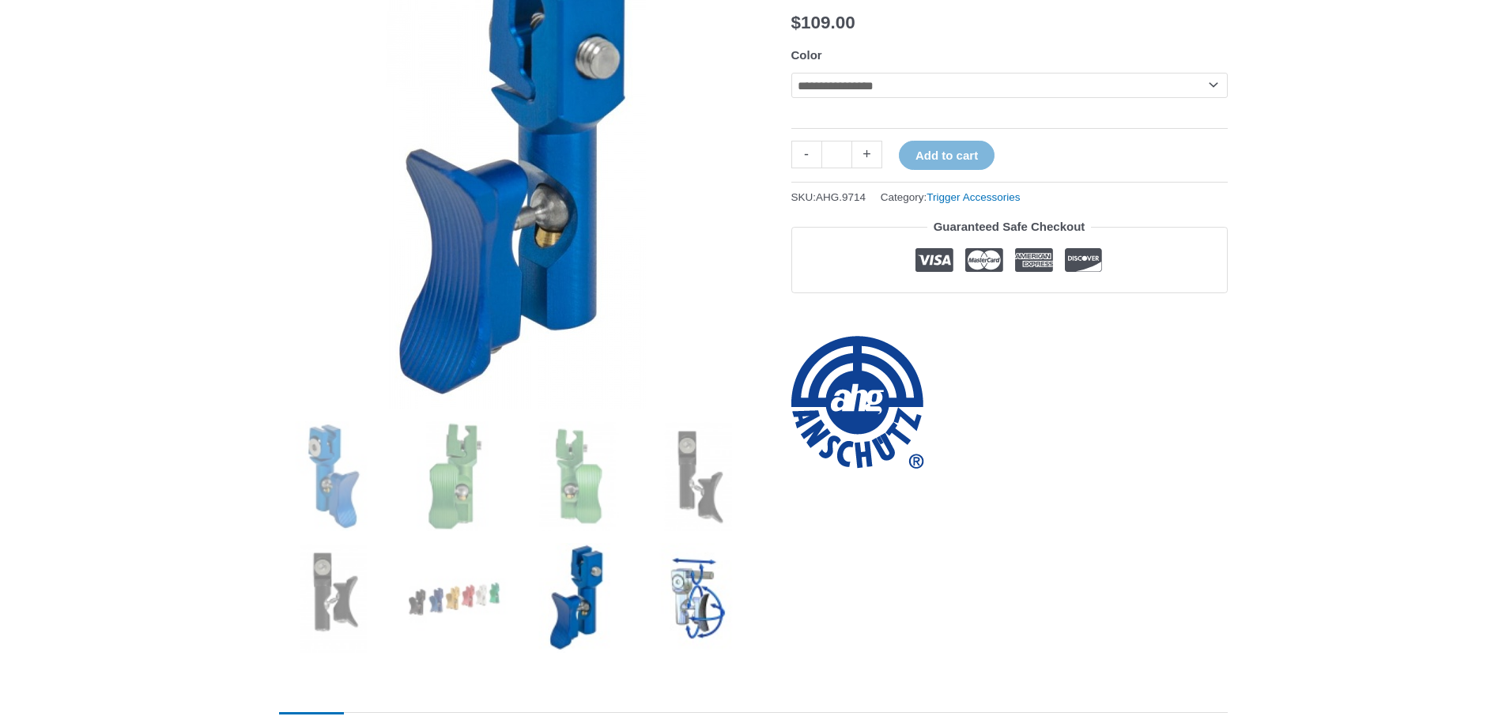
drag, startPoint x: 711, startPoint y: 573, endPoint x: 695, endPoint y: 568, distance: 16.5
click at [711, 572] on img at bounding box center [698, 598] width 110 height 110
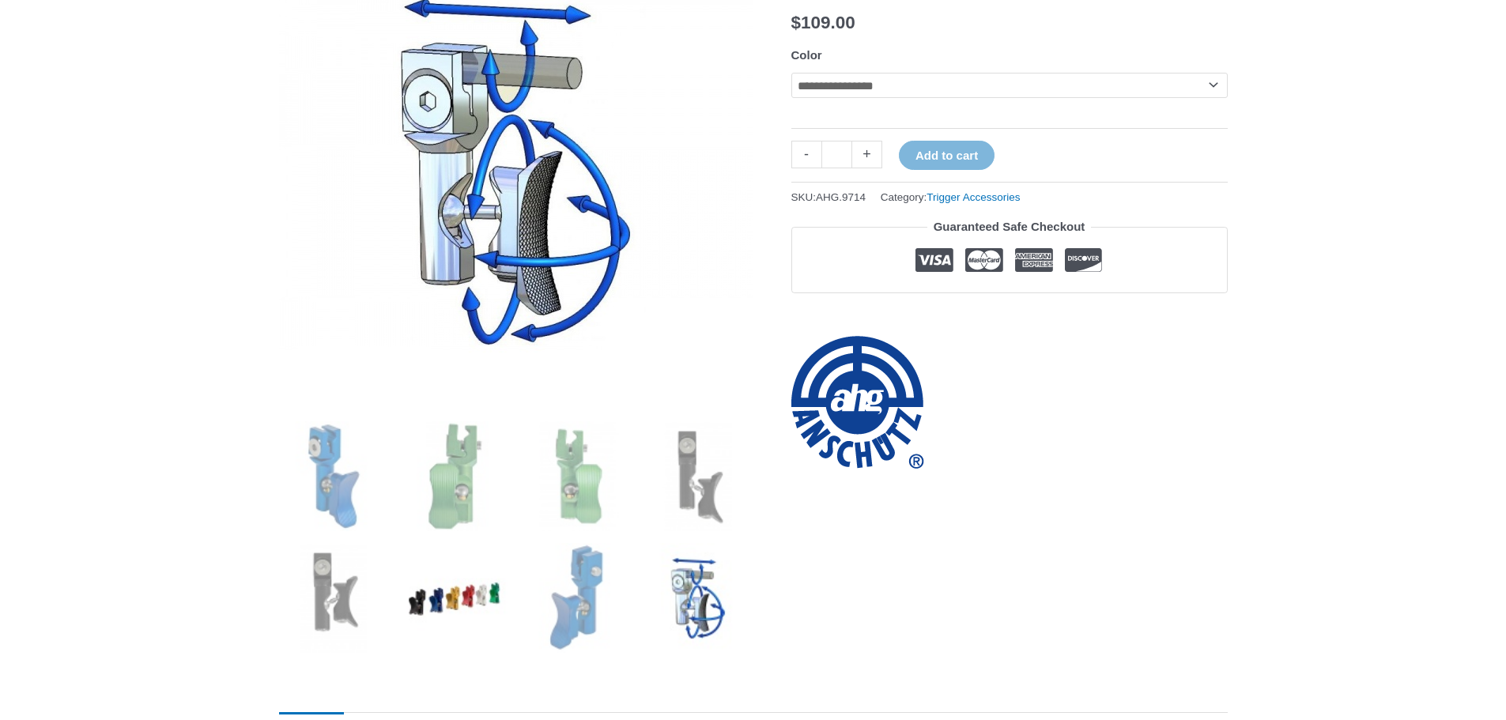
click at [470, 571] on img at bounding box center [455, 598] width 110 height 110
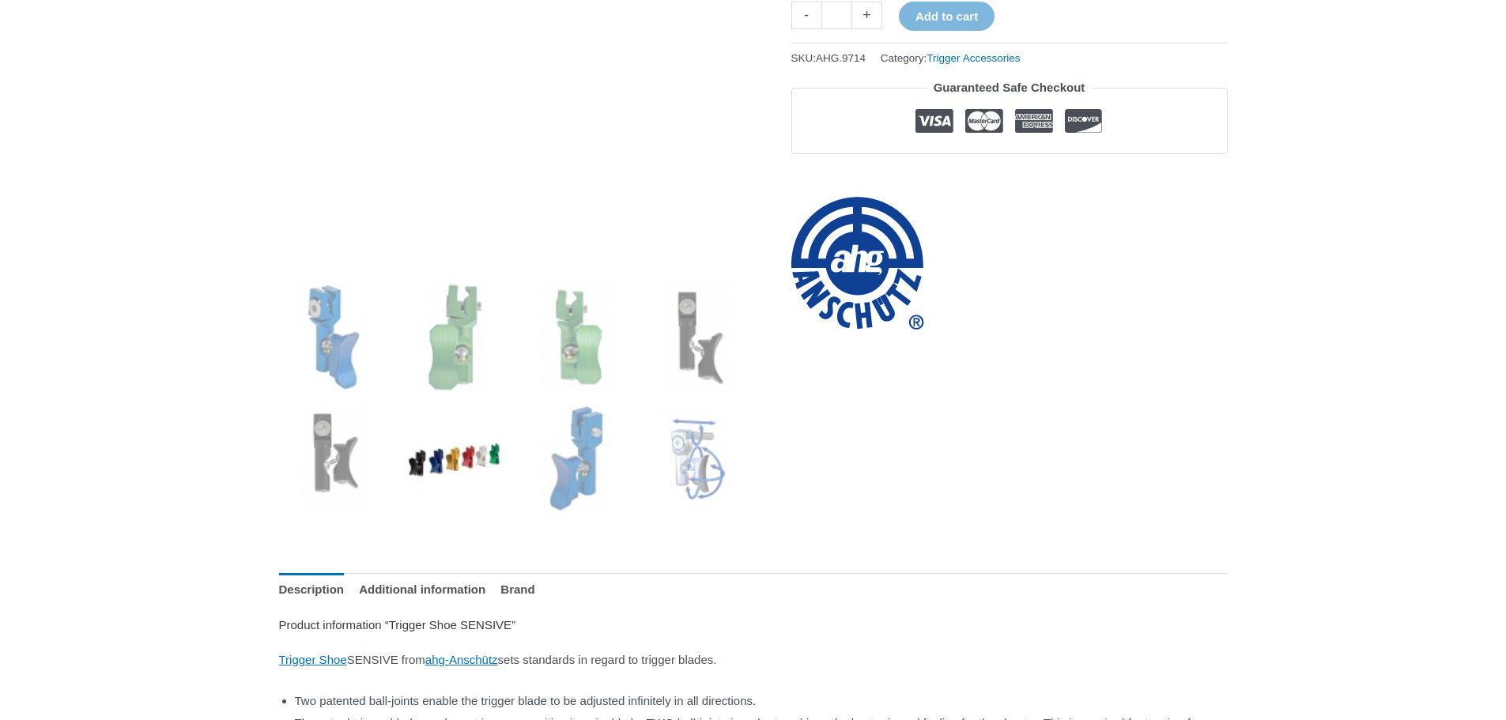
scroll to position [474, 0]
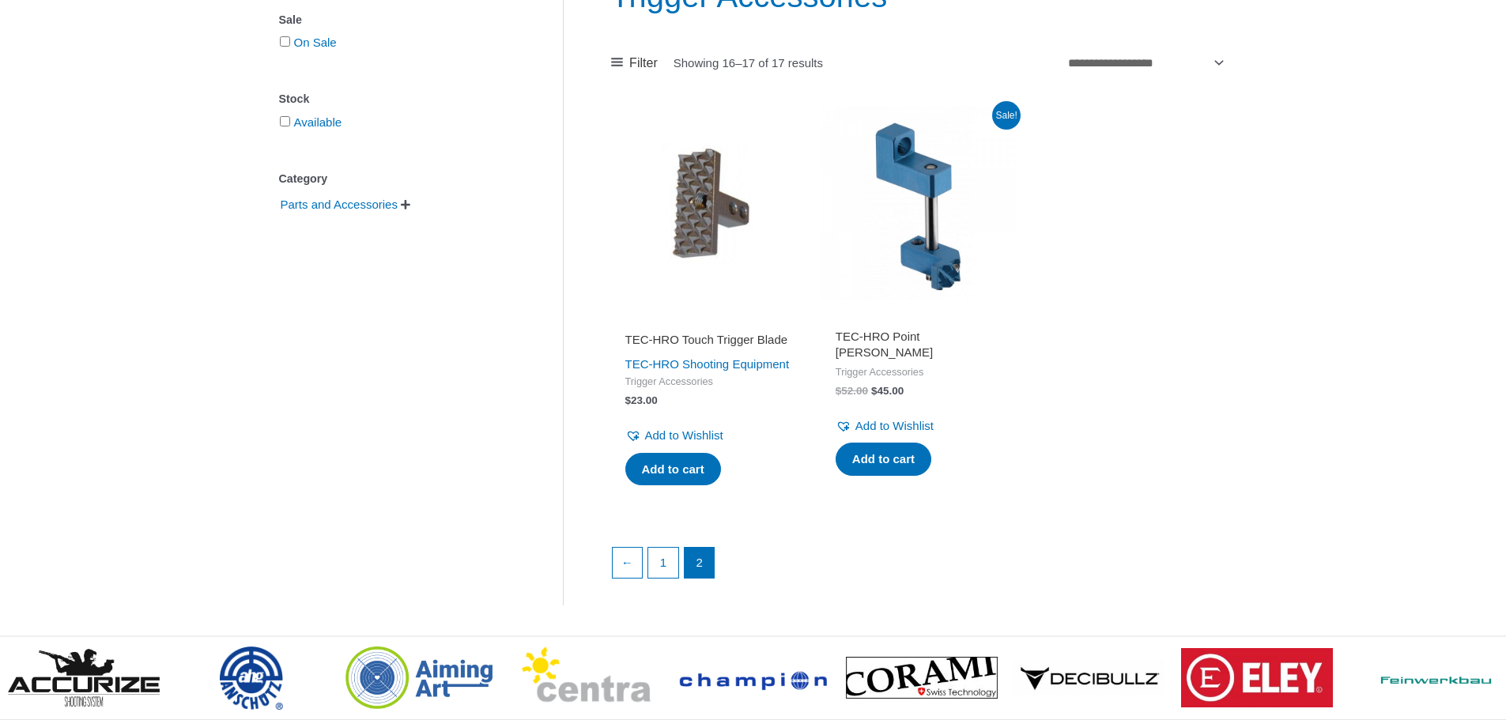
scroll to position [79, 0]
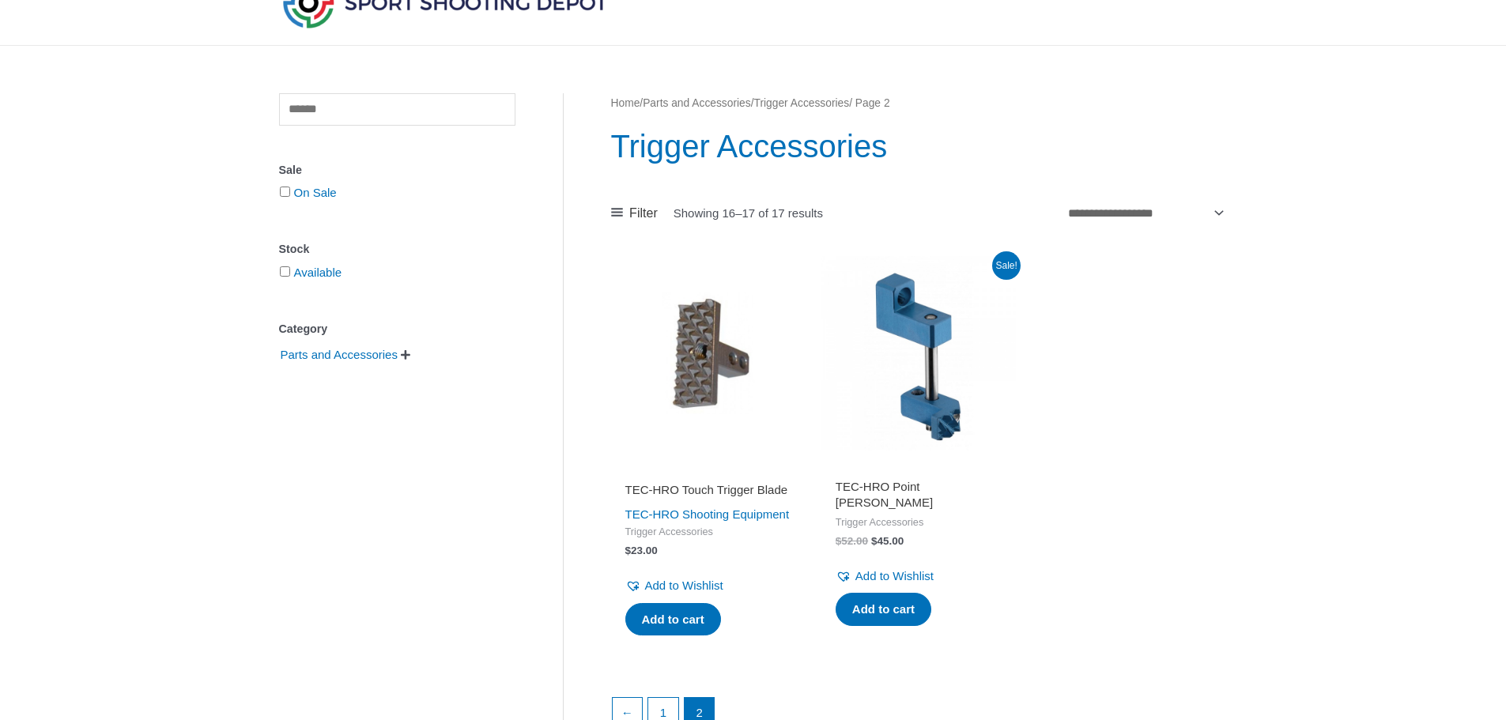
click at [903, 337] on img at bounding box center [918, 353] width 194 height 194
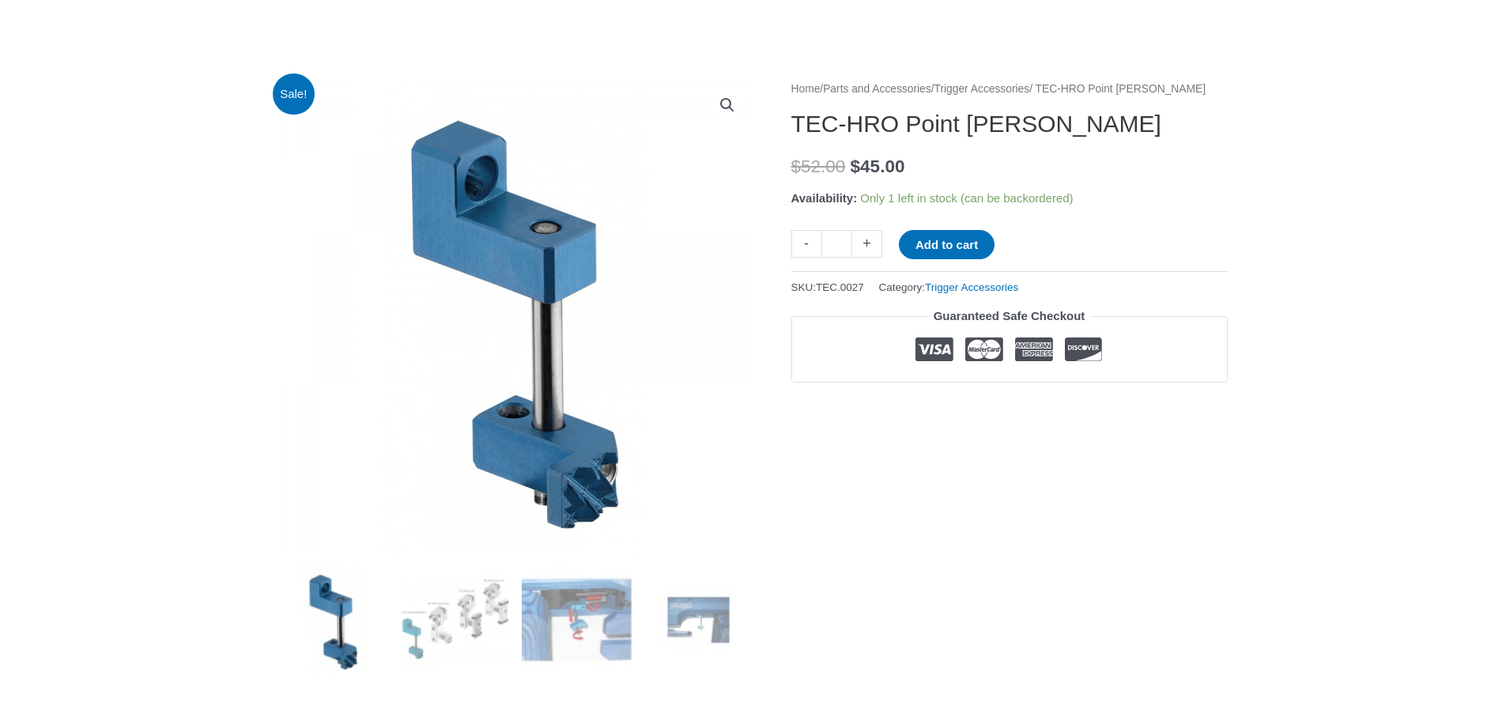
scroll to position [158, 0]
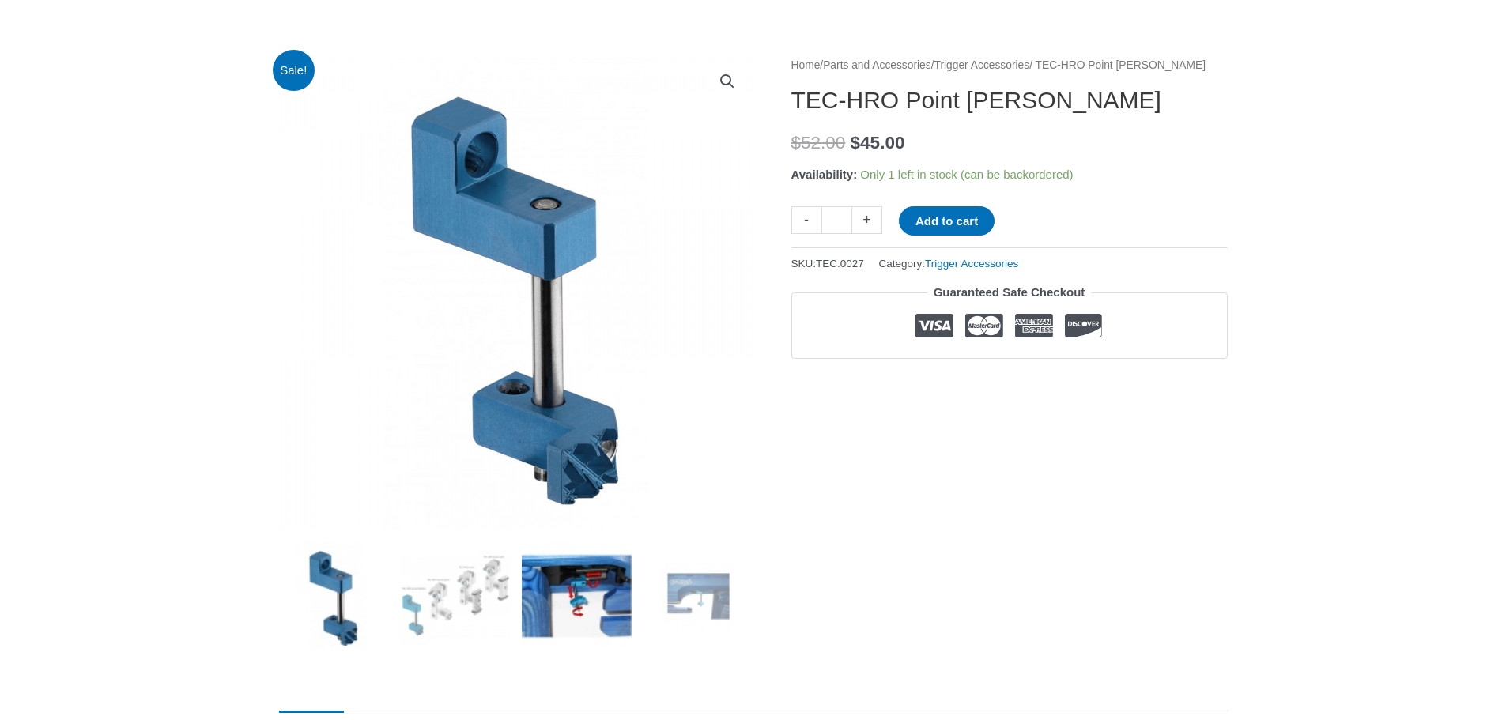
click at [591, 636] on img at bounding box center [577, 596] width 110 height 110
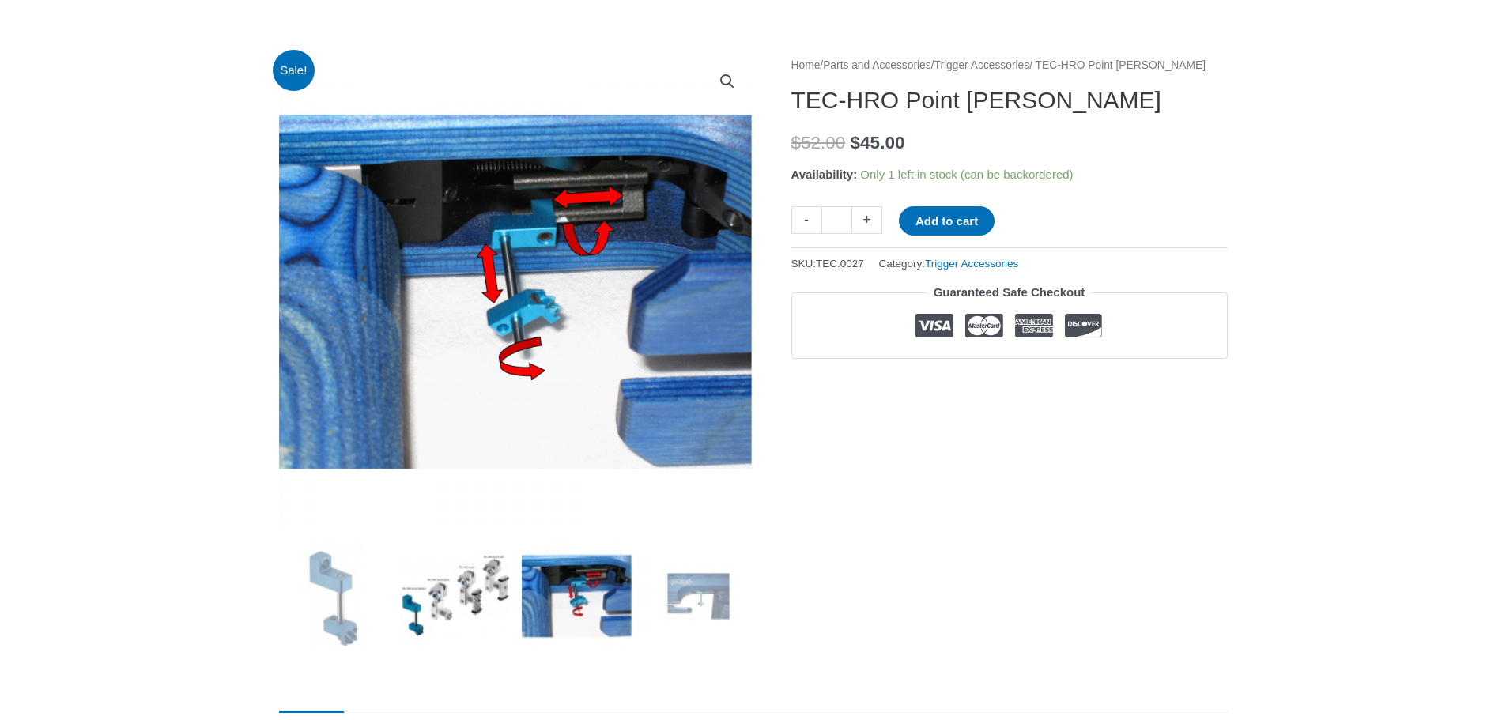
click at [424, 576] on img at bounding box center [455, 596] width 110 height 110
